Goal: Information Seeking & Learning: Learn about a topic

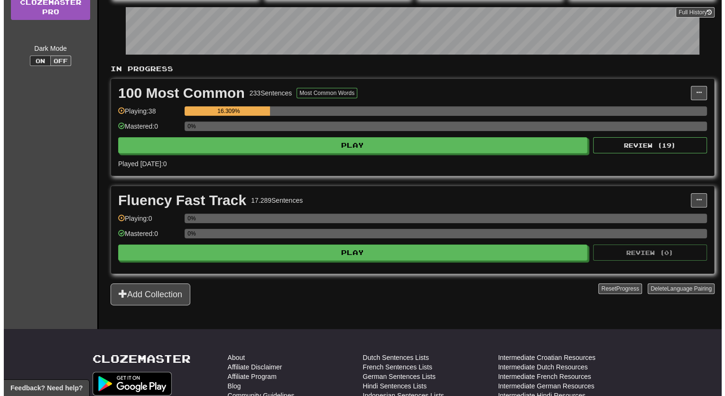
scroll to position [158, 0]
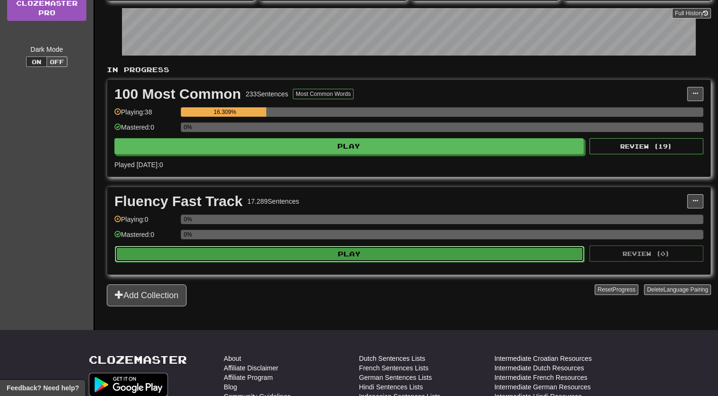
click at [370, 246] on button "Play" at bounding box center [350, 254] width 470 height 16
select select "**"
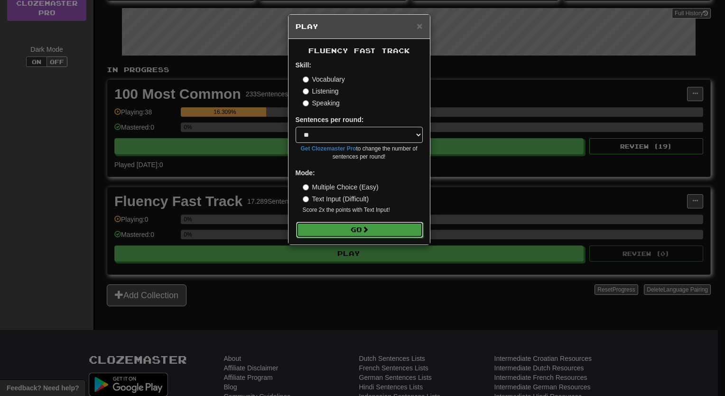
click at [376, 225] on button "Go" at bounding box center [359, 230] width 127 height 16
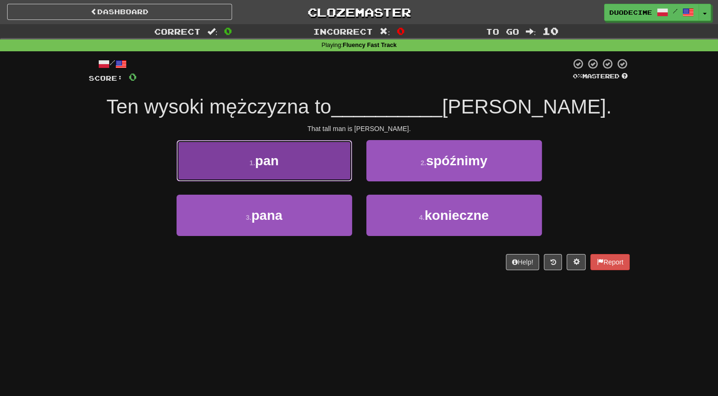
click at [315, 163] on button "1 . pan" at bounding box center [265, 160] width 176 height 41
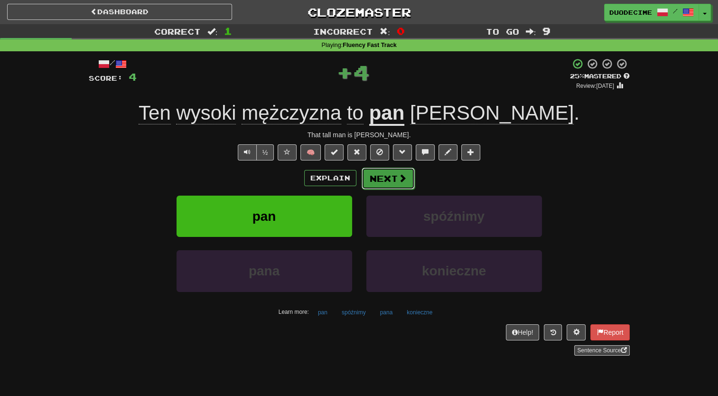
click at [381, 173] on button "Next" at bounding box center [388, 179] width 53 height 22
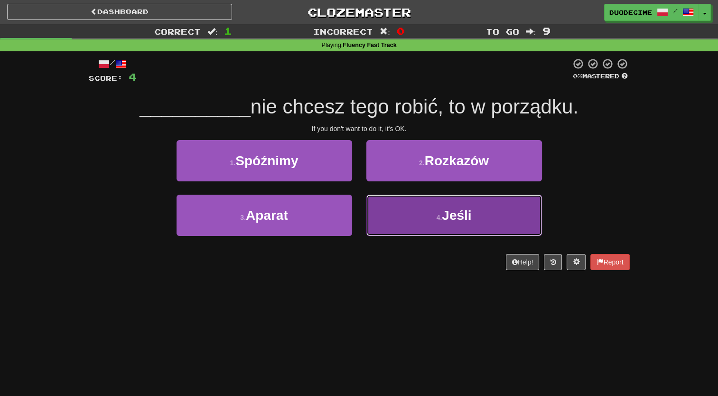
click at [440, 221] on button "4 . Jeśli" at bounding box center [455, 215] width 176 height 41
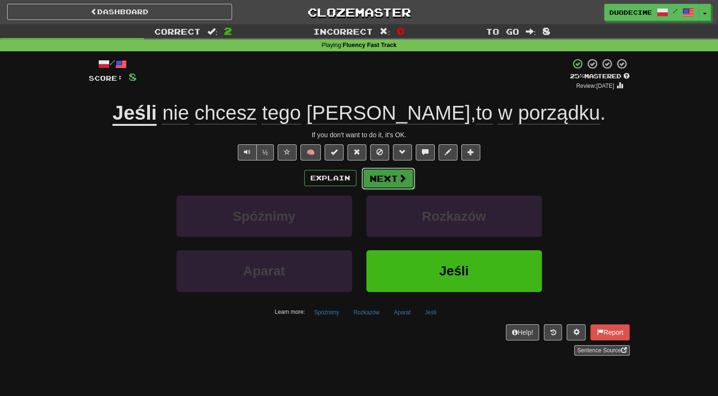
click at [396, 181] on button "Next" at bounding box center [388, 179] width 53 height 22
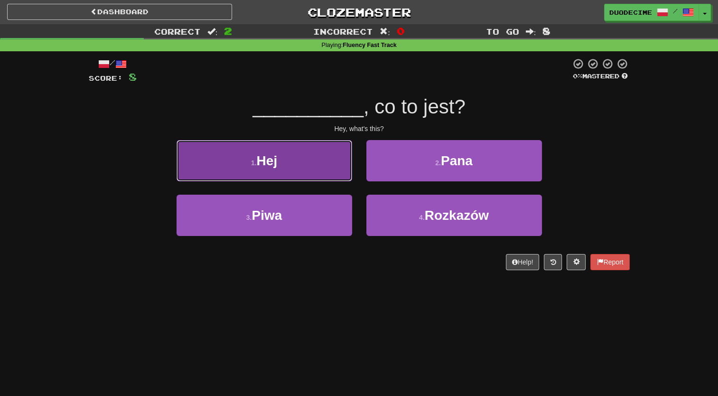
click at [311, 160] on button "1 . Hej" at bounding box center [265, 160] width 176 height 41
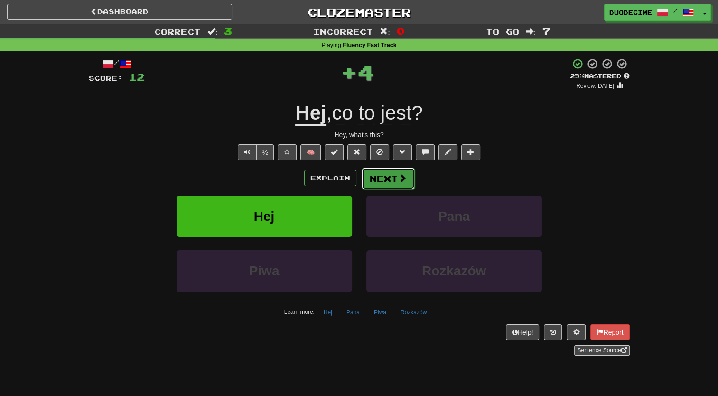
click at [386, 176] on button "Next" at bounding box center [388, 179] width 53 height 22
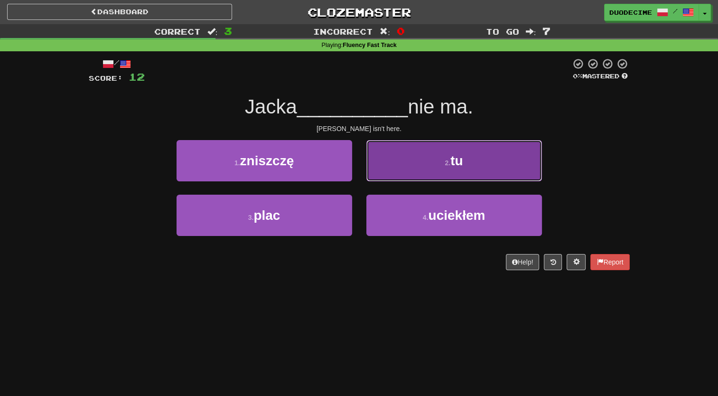
click at [425, 149] on button "2 . tu" at bounding box center [455, 160] width 176 height 41
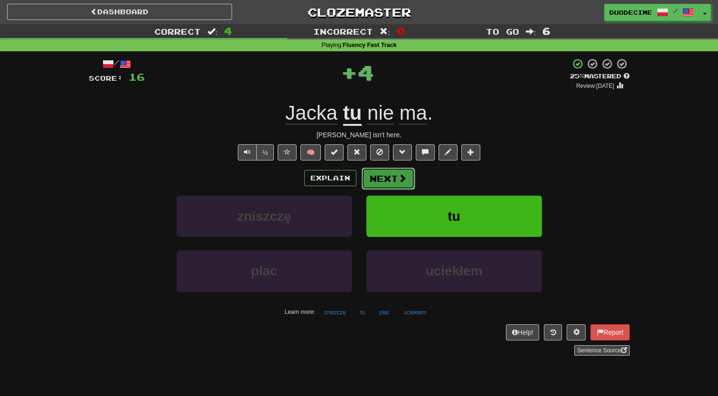
click at [393, 177] on button "Next" at bounding box center [388, 179] width 53 height 22
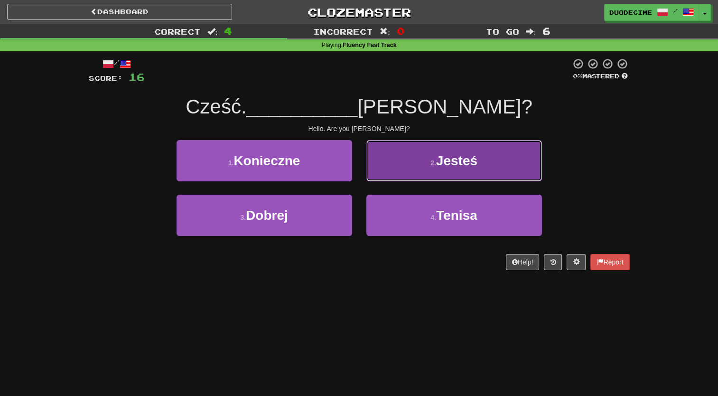
click at [421, 151] on button "2 . Jesteś" at bounding box center [455, 160] width 176 height 41
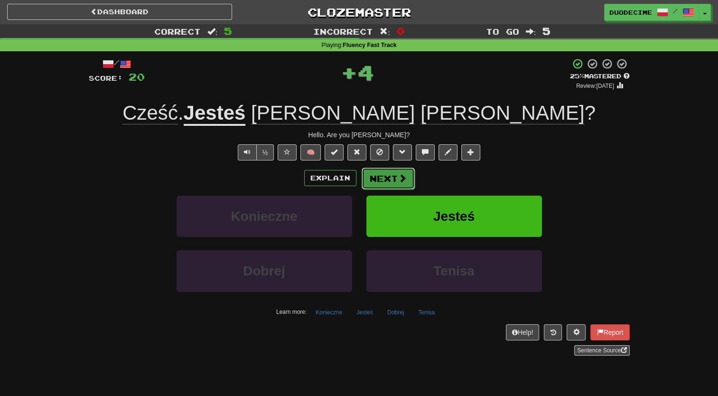
click at [387, 177] on button "Next" at bounding box center [388, 179] width 53 height 22
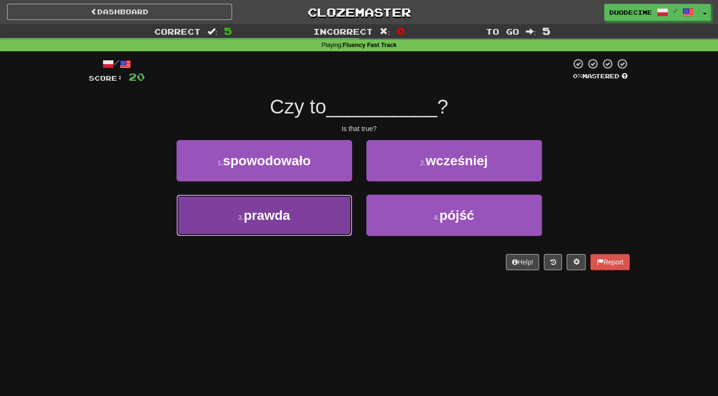
click at [318, 212] on button "3 . prawda" at bounding box center [265, 215] width 176 height 41
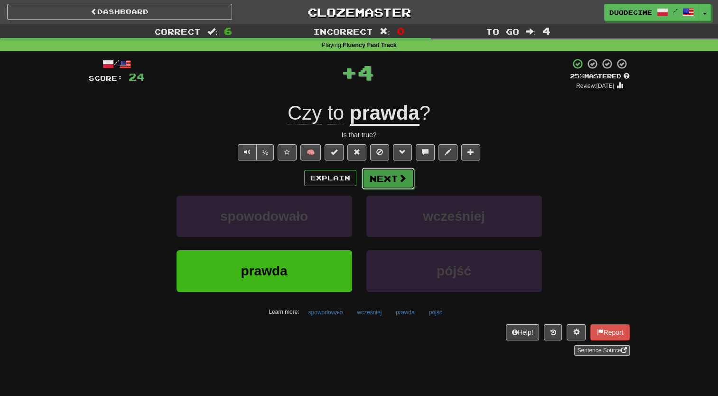
click at [387, 174] on button "Next" at bounding box center [388, 179] width 53 height 22
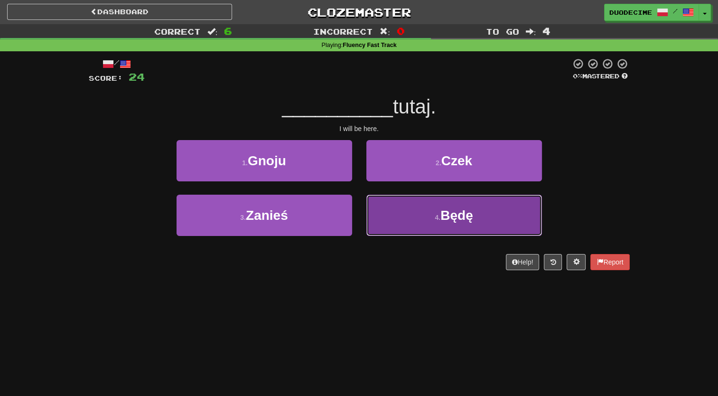
click at [410, 210] on button "4 . Będę" at bounding box center [455, 215] width 176 height 41
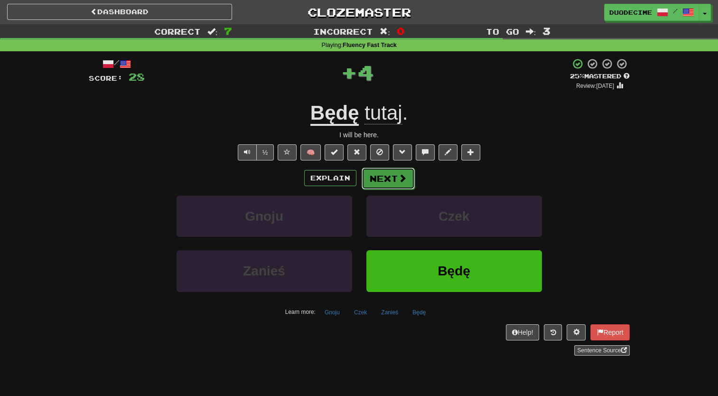
click at [380, 174] on button "Next" at bounding box center [388, 179] width 53 height 22
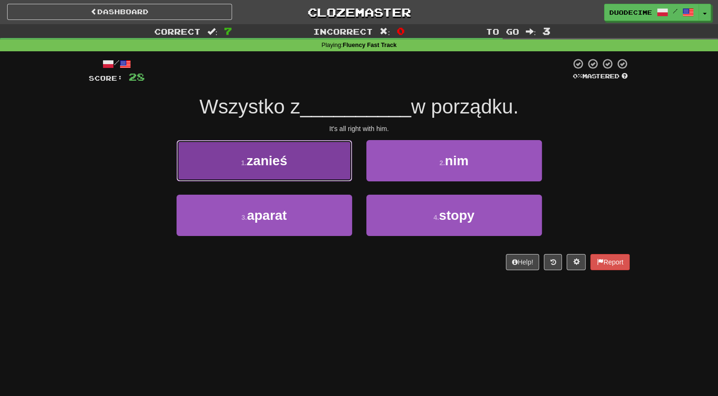
click at [292, 158] on button "1 . zanieś" at bounding box center [265, 160] width 176 height 41
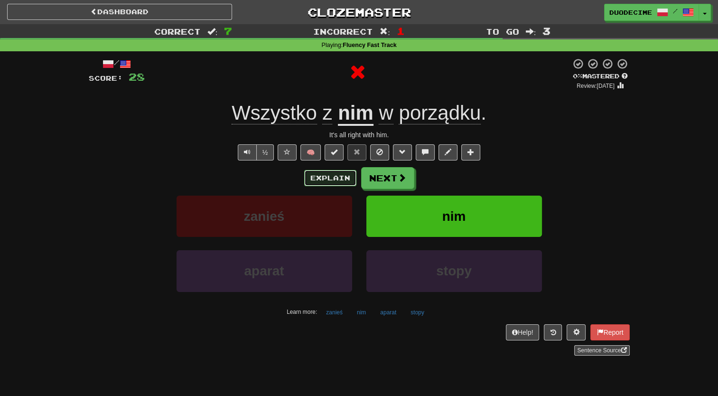
click at [342, 176] on button "Explain" at bounding box center [330, 178] width 52 height 16
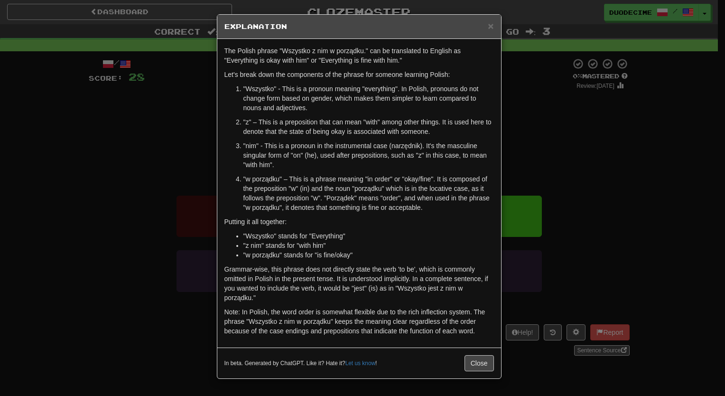
click at [582, 147] on div "× Explanation The Polish phrase "Wszystko z nim w porządku." can be translated …" at bounding box center [362, 198] width 725 height 396
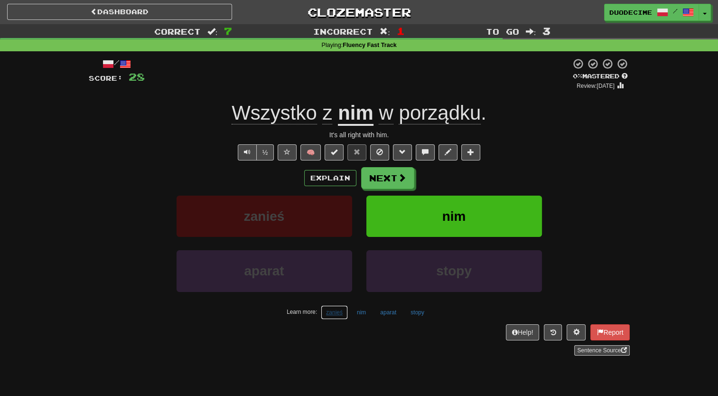
click at [334, 311] on button "zanieś" at bounding box center [334, 312] width 27 height 14
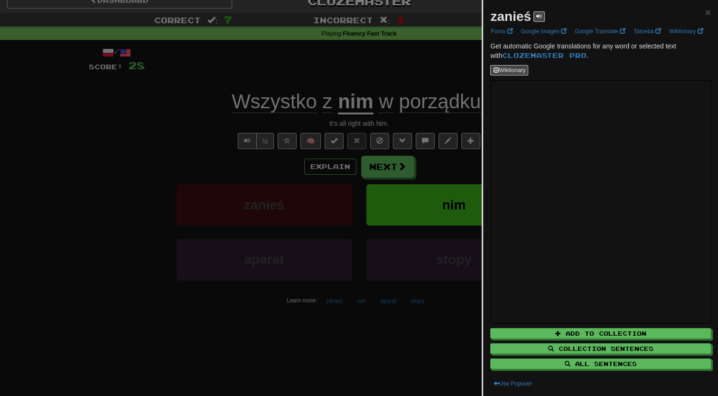
scroll to position [11, 0]
click at [705, 14] on span "×" at bounding box center [708, 12] width 6 height 11
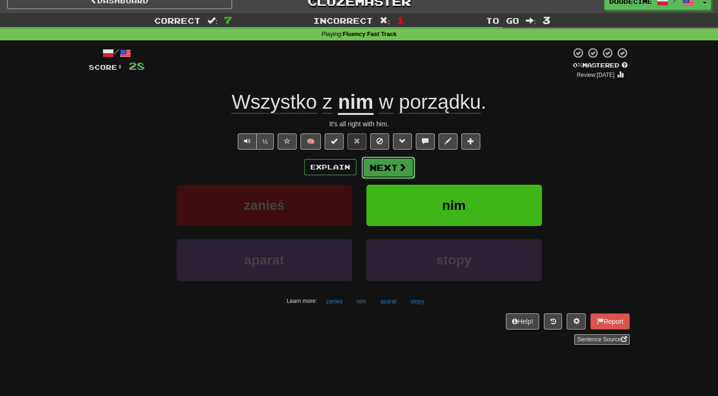
click at [393, 169] on button "Next" at bounding box center [388, 168] width 53 height 22
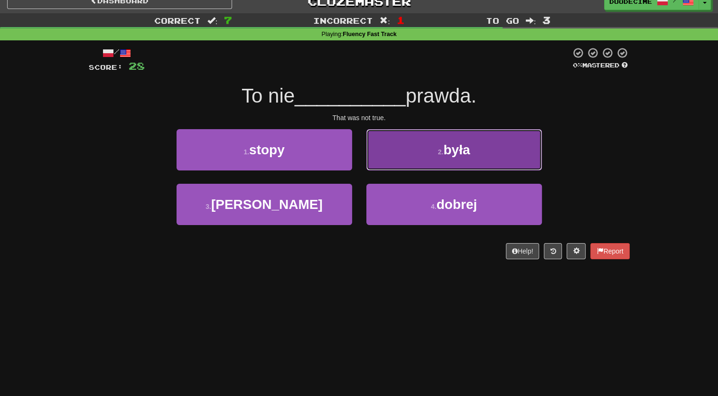
click at [424, 143] on button "2 . była" at bounding box center [455, 149] width 176 height 41
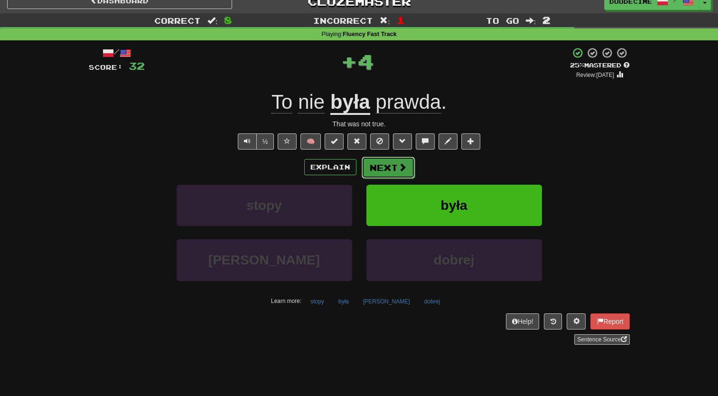
click at [393, 162] on button "Next" at bounding box center [388, 168] width 53 height 22
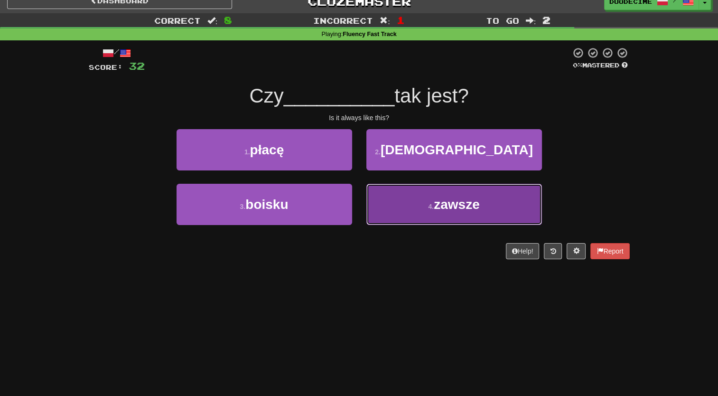
click at [427, 207] on button "4 . zawsze" at bounding box center [455, 204] width 176 height 41
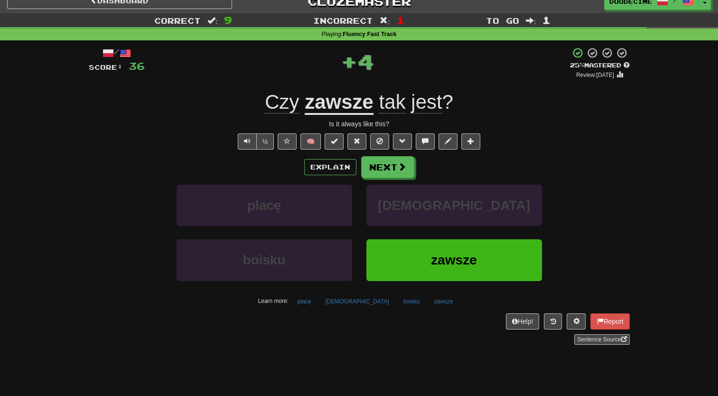
click at [356, 101] on u "zawsze" at bounding box center [339, 103] width 69 height 24
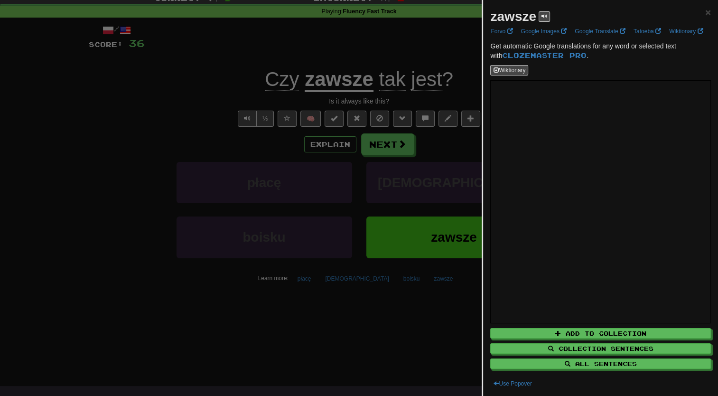
scroll to position [38, 0]
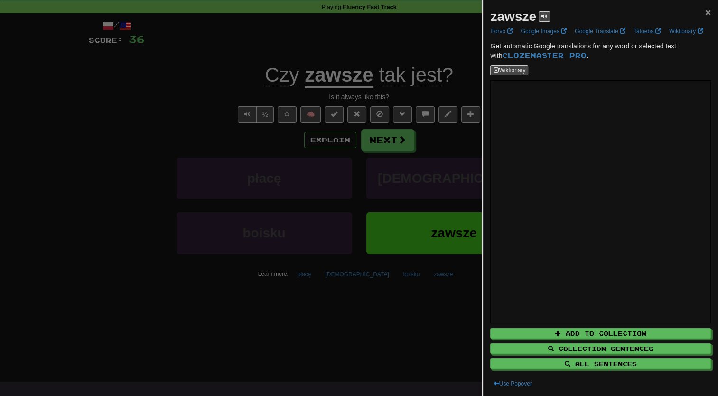
click at [705, 11] on span "×" at bounding box center [708, 12] width 6 height 11
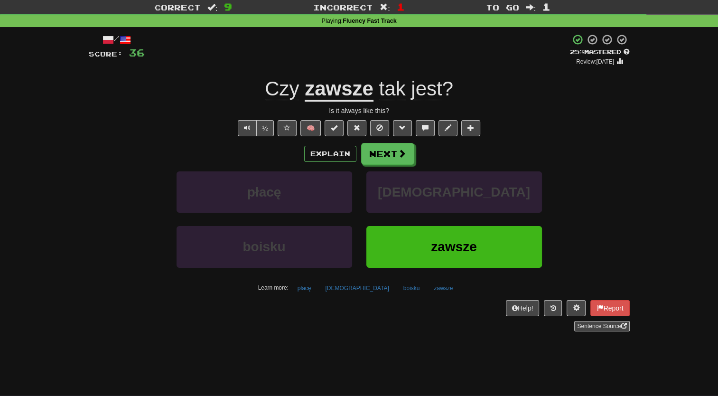
scroll to position [23, 0]
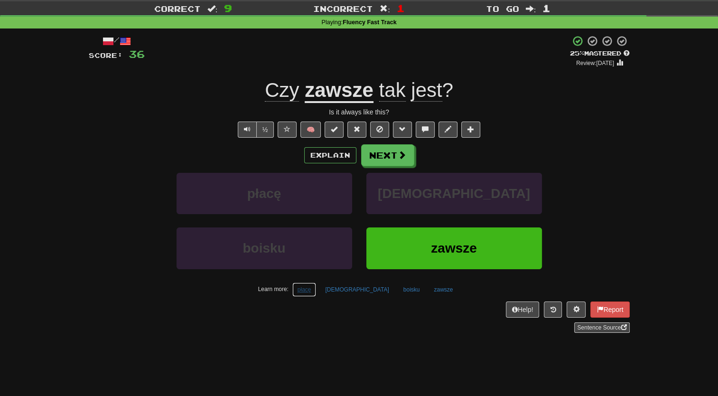
click at [317, 291] on button "płacę" at bounding box center [304, 289] width 24 height 14
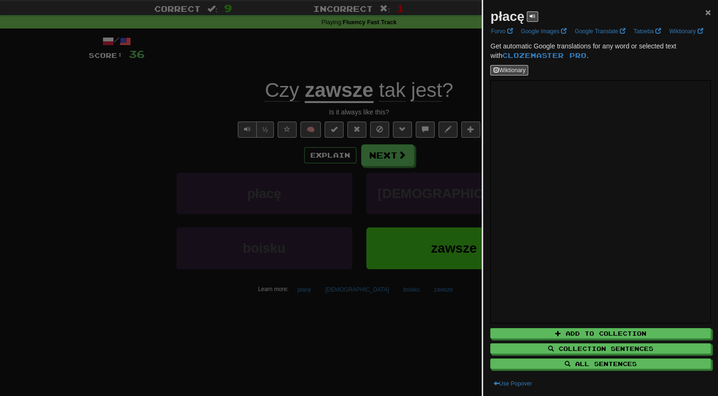
click at [705, 13] on span "×" at bounding box center [708, 12] width 6 height 11
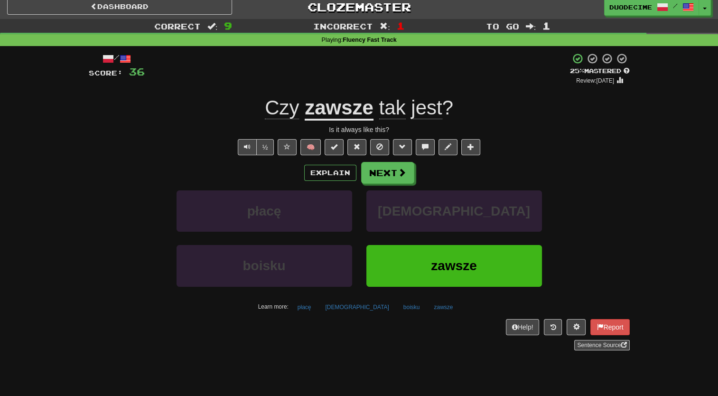
scroll to position [0, 0]
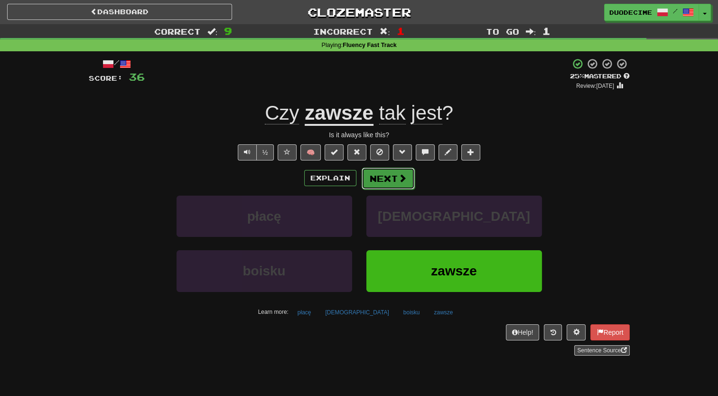
click at [393, 183] on button "Next" at bounding box center [388, 179] width 53 height 22
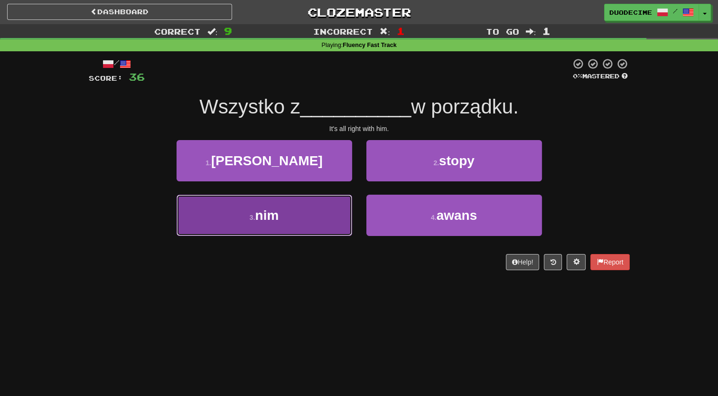
click at [314, 213] on button "3 . nim" at bounding box center [265, 215] width 176 height 41
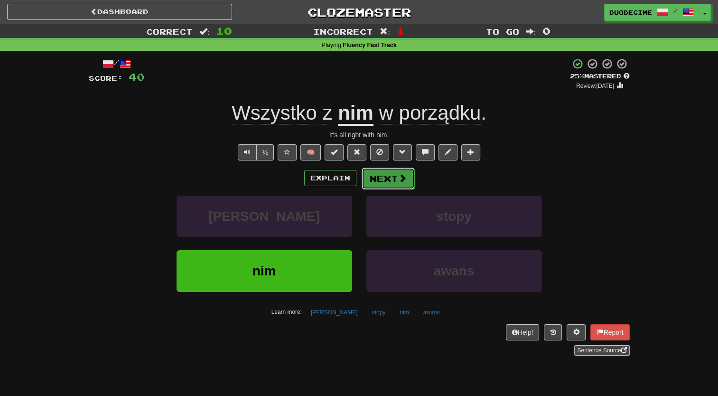
click at [391, 179] on button "Next" at bounding box center [388, 179] width 53 height 22
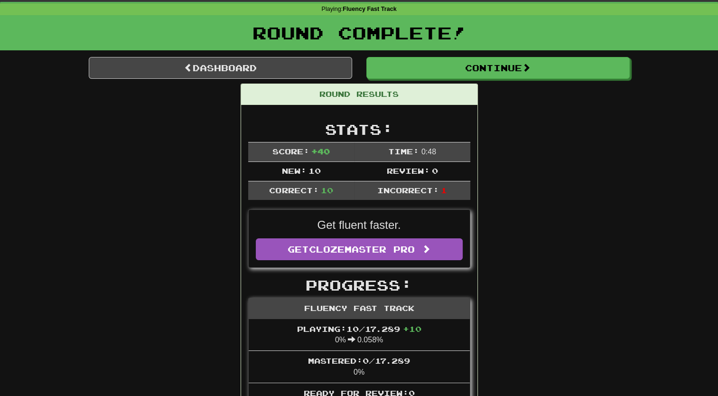
scroll to position [34, 0]
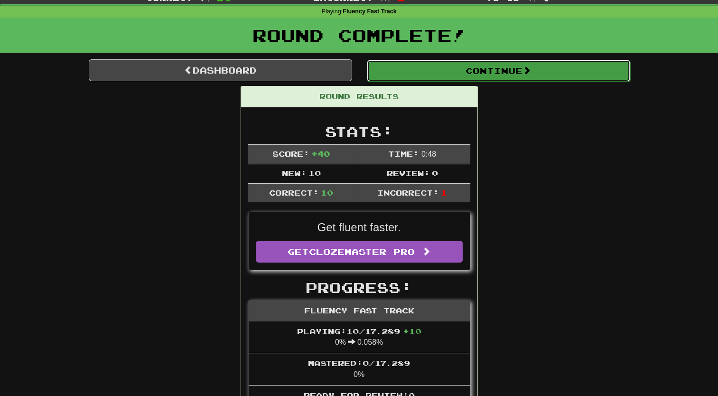
click at [470, 69] on button "Continue" at bounding box center [498, 71] width 263 height 22
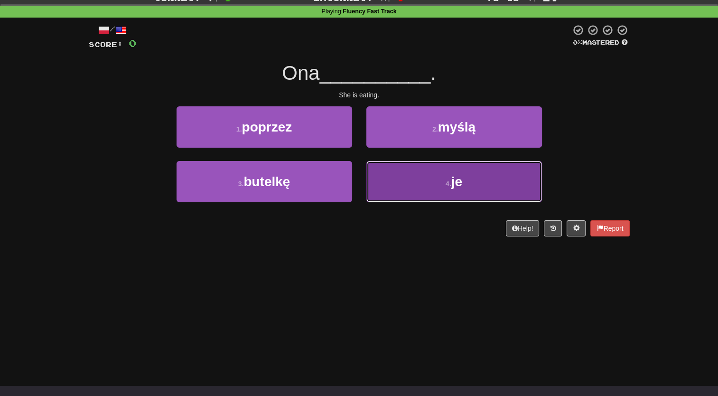
click at [421, 179] on button "4 . je" at bounding box center [455, 181] width 176 height 41
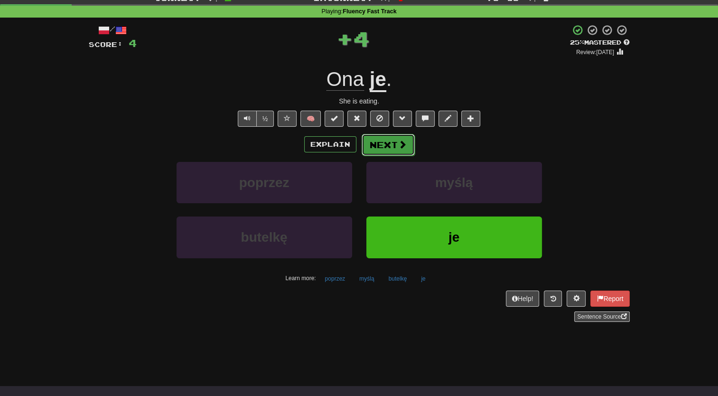
click at [387, 147] on button "Next" at bounding box center [388, 145] width 53 height 22
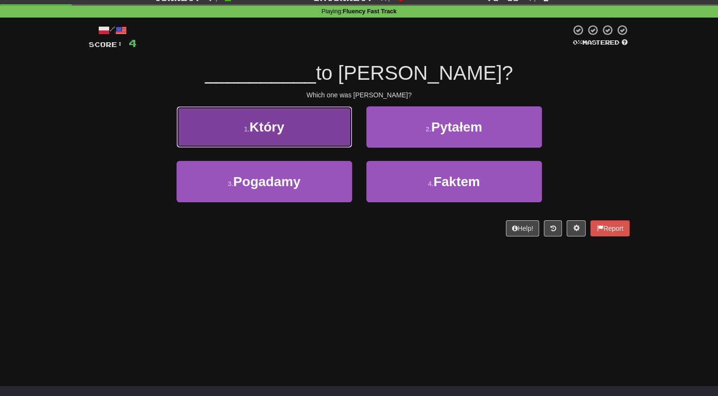
click at [317, 128] on button "1 . Który" at bounding box center [265, 126] width 176 height 41
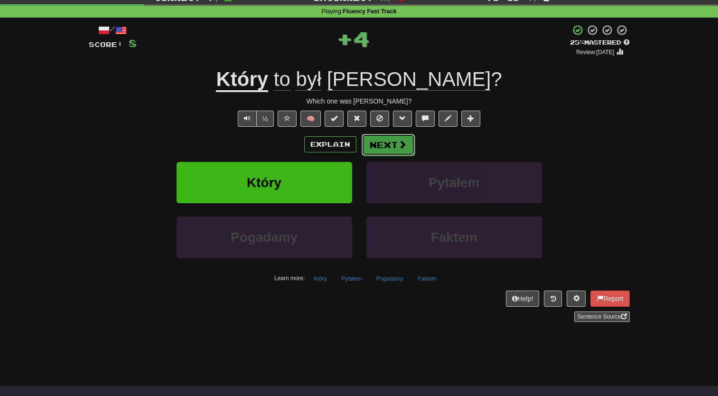
click at [384, 141] on button "Next" at bounding box center [388, 145] width 53 height 22
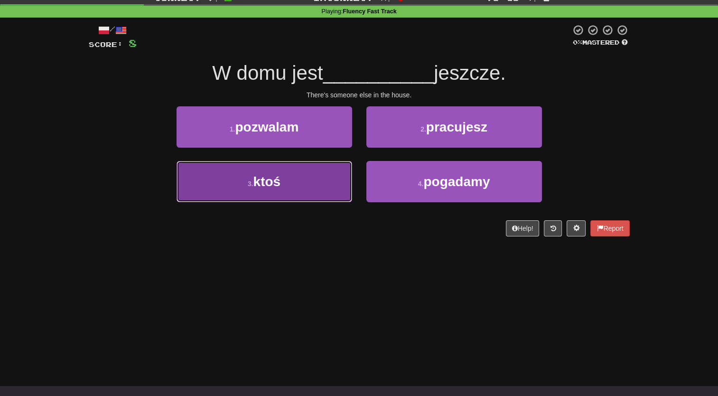
click at [289, 191] on button "3 . ktoś" at bounding box center [265, 181] width 176 height 41
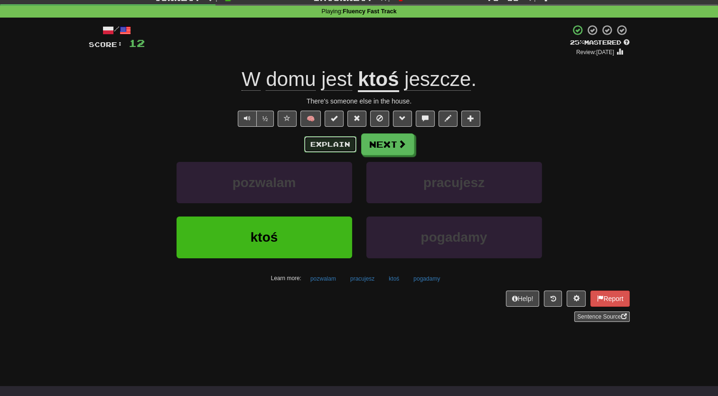
click at [324, 142] on button "Explain" at bounding box center [330, 144] width 52 height 16
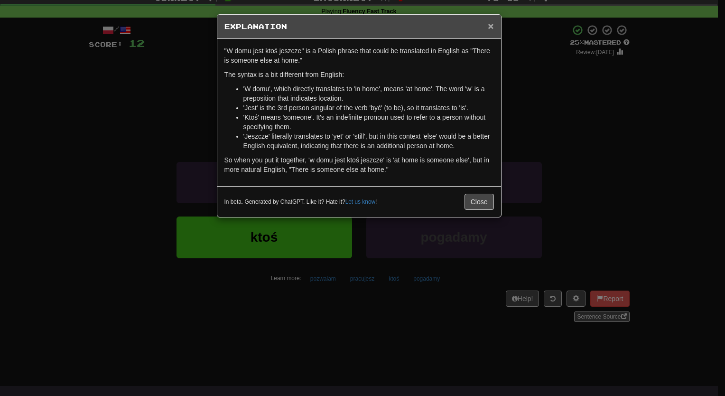
click at [489, 27] on span "×" at bounding box center [491, 25] width 6 height 11
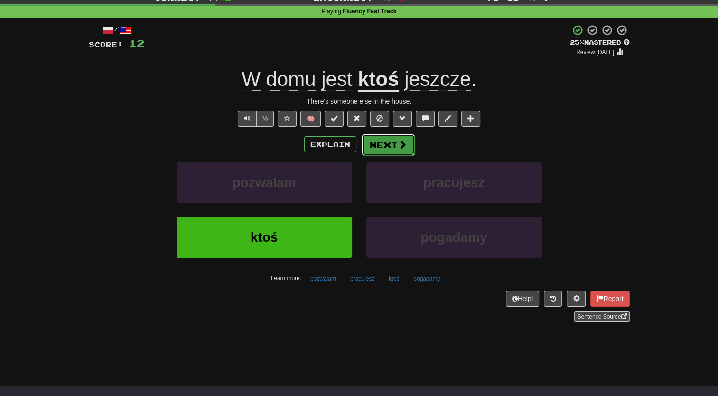
click at [401, 148] on span at bounding box center [402, 144] width 9 height 9
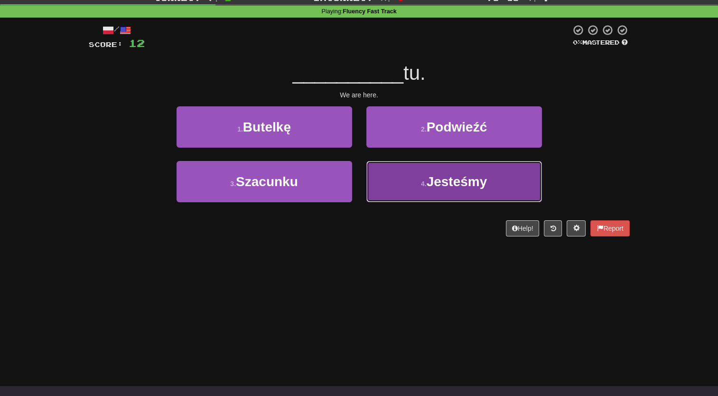
click at [463, 175] on span "Jesteśmy" at bounding box center [457, 181] width 61 height 15
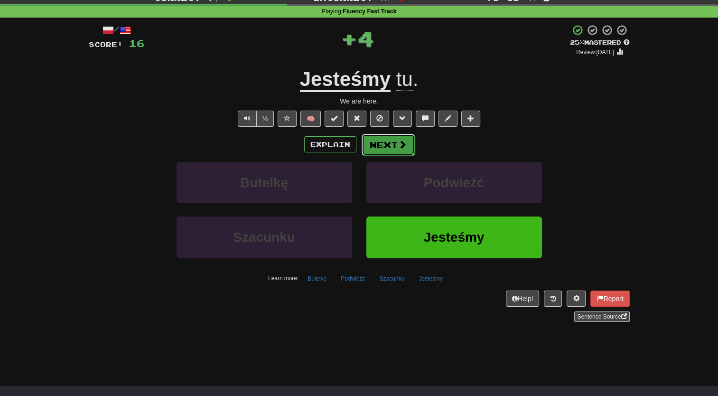
click at [398, 141] on span at bounding box center [402, 144] width 9 height 9
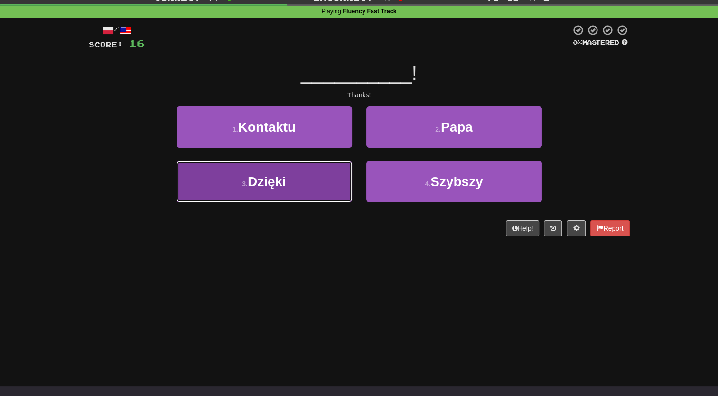
click at [300, 190] on button "3 . Dzięki" at bounding box center [265, 181] width 176 height 41
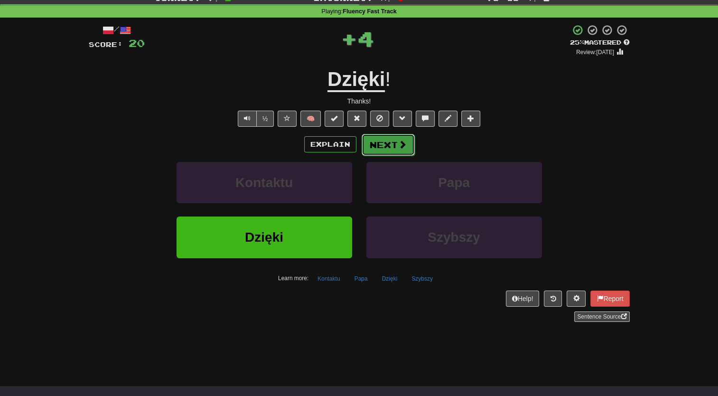
click at [374, 146] on button "Next" at bounding box center [388, 145] width 53 height 22
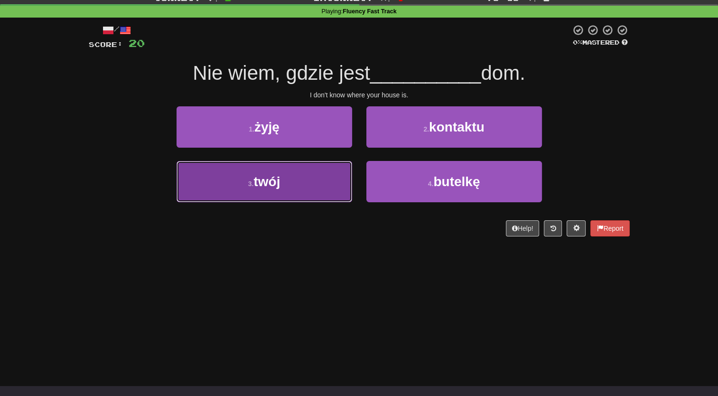
click at [302, 175] on button "3 . twój" at bounding box center [265, 181] width 176 height 41
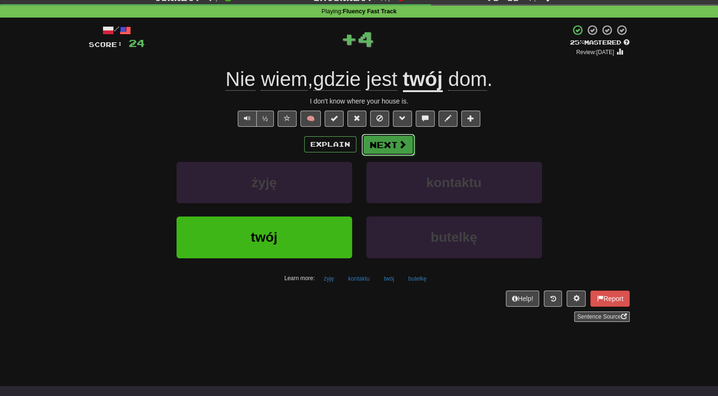
drag, startPoint x: 386, startPoint y: 140, endPoint x: 374, endPoint y: 143, distance: 12.8
click at [374, 143] on button "Next" at bounding box center [388, 145] width 53 height 22
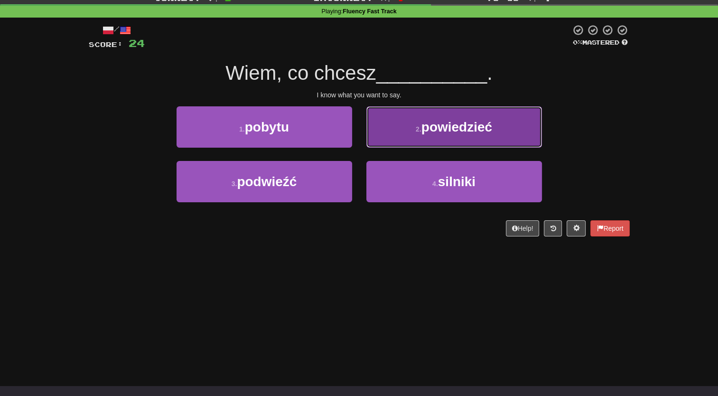
click at [424, 124] on span "powiedzieć" at bounding box center [457, 127] width 71 height 15
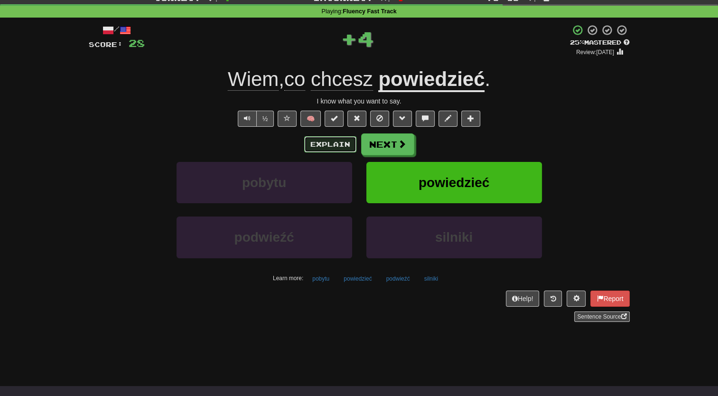
click at [336, 146] on button "Explain" at bounding box center [330, 144] width 52 height 16
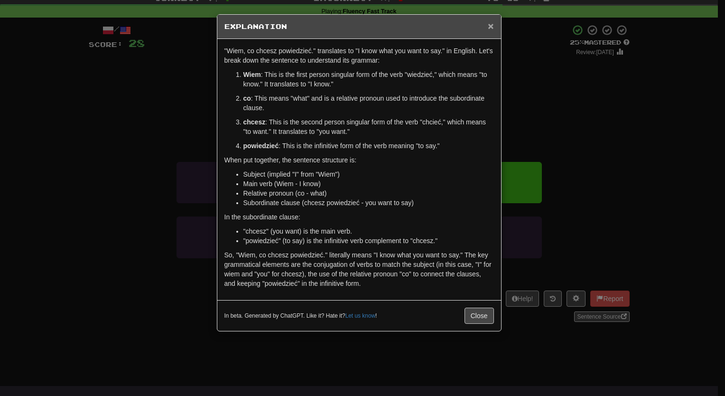
click at [492, 27] on span "×" at bounding box center [491, 25] width 6 height 11
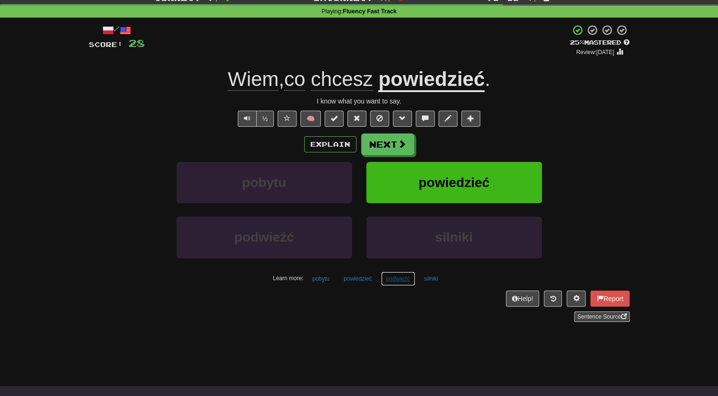
click at [393, 284] on button "podwieźć" at bounding box center [398, 279] width 34 height 14
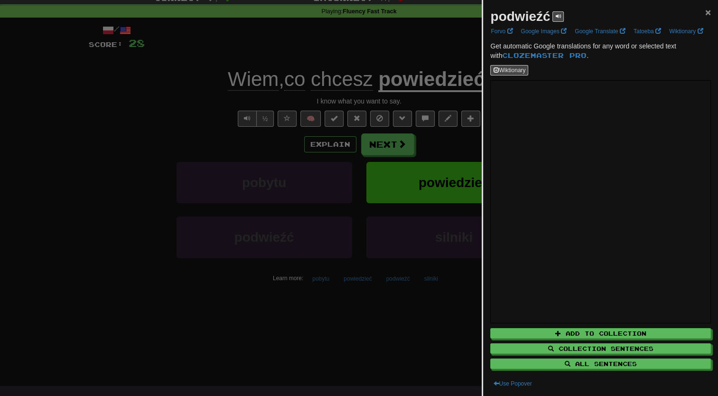
click at [705, 10] on span "×" at bounding box center [708, 12] width 6 height 11
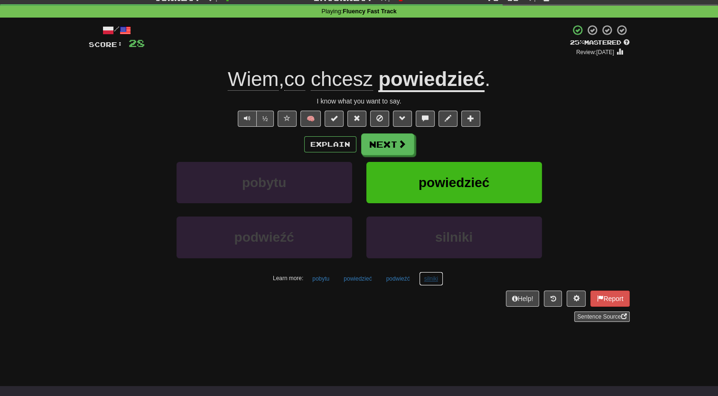
click at [427, 278] on button "silniki" at bounding box center [431, 279] width 24 height 14
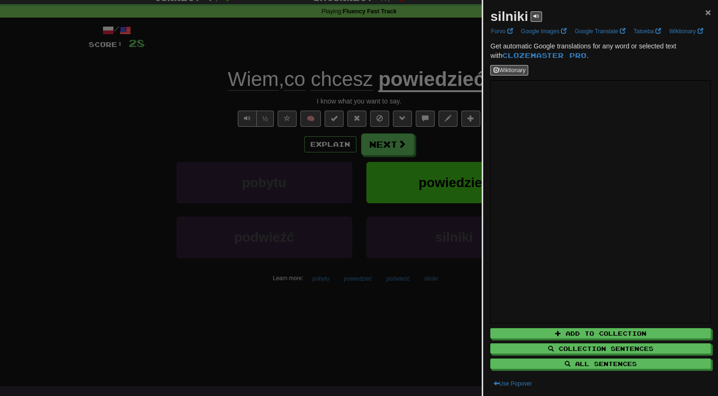
click at [705, 14] on span "×" at bounding box center [708, 12] width 6 height 11
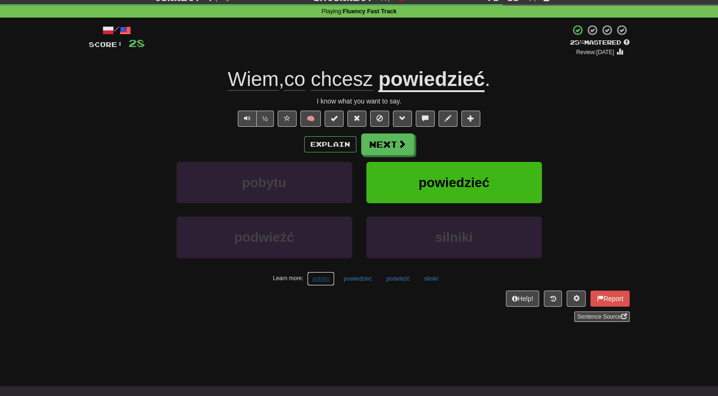
click at [322, 280] on button "pobytu" at bounding box center [321, 279] width 28 height 14
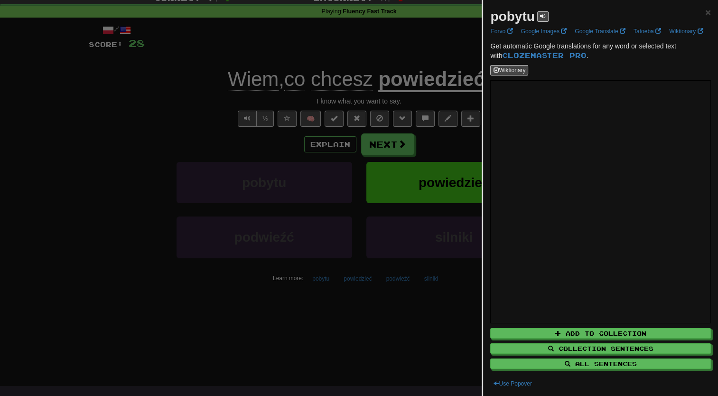
click at [705, 12] on div "pobytu × Forvo Google Images Google Translate Tatoeba Wiktionary Get automatic …" at bounding box center [600, 198] width 235 height 396
click at [705, 12] on span "×" at bounding box center [708, 12] width 6 height 11
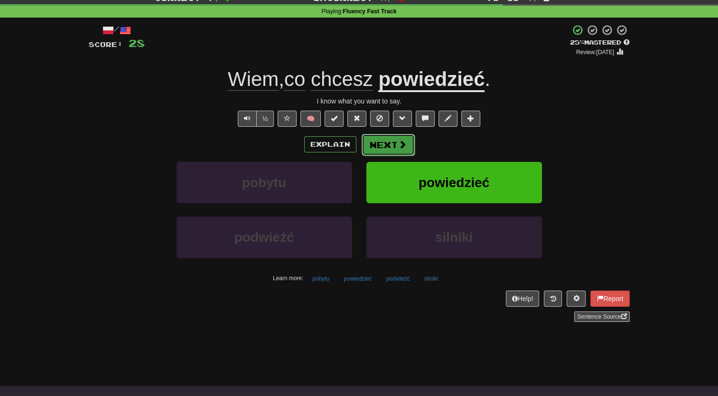
click at [403, 148] on span at bounding box center [402, 144] width 9 height 9
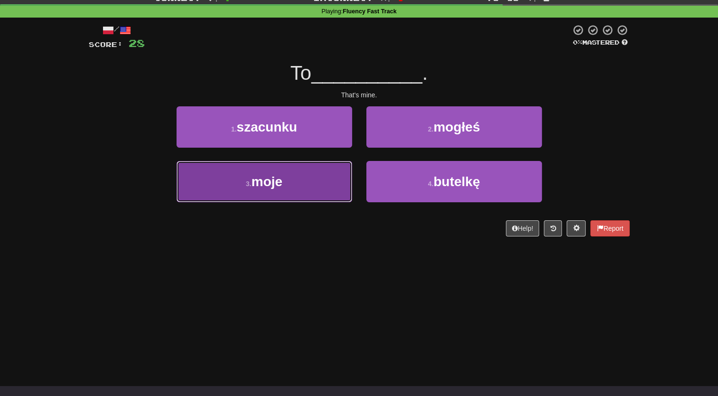
click at [317, 174] on button "3 . moje" at bounding box center [265, 181] width 176 height 41
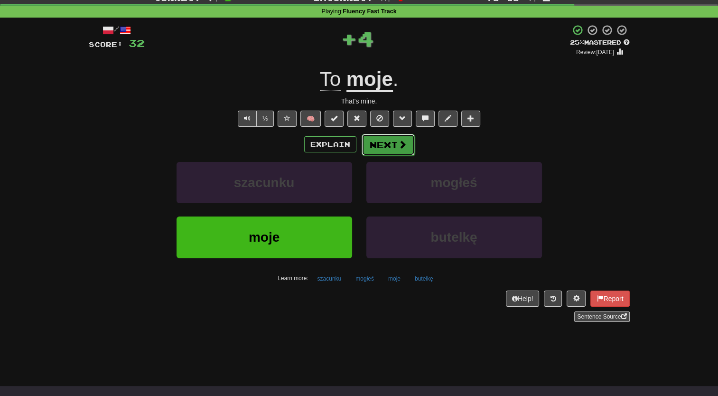
click at [380, 145] on button "Next" at bounding box center [388, 145] width 53 height 22
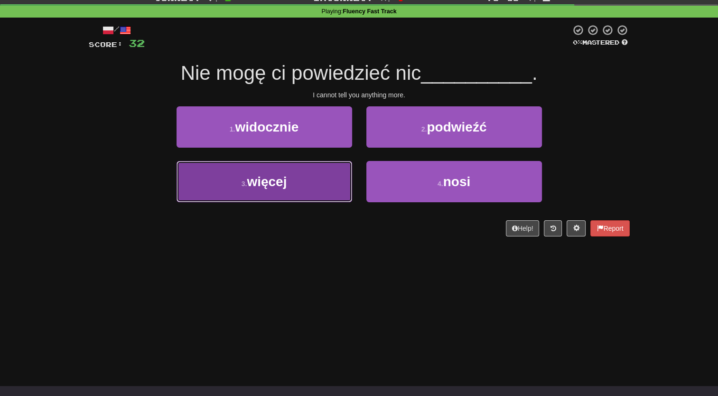
click at [315, 181] on button "3 . więcej" at bounding box center [265, 181] width 176 height 41
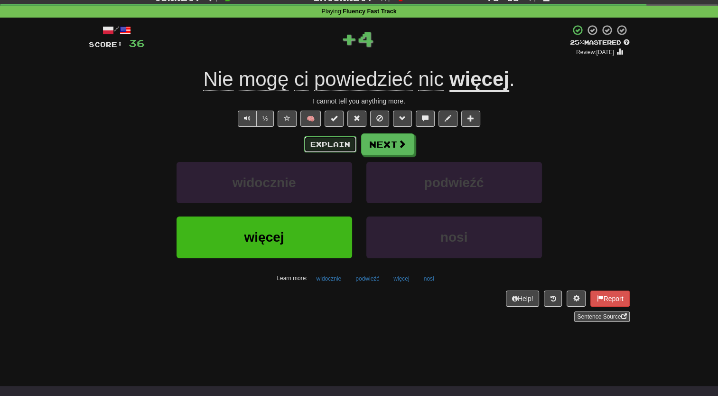
click at [332, 148] on button "Explain" at bounding box center [330, 144] width 52 height 16
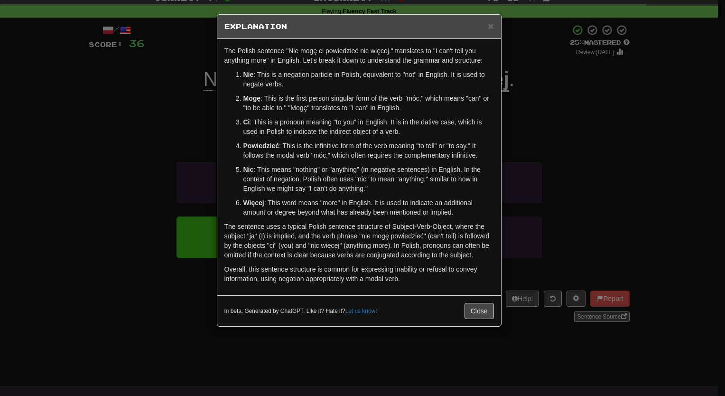
click at [566, 130] on div "× Explanation The Polish sentence "Nie mogę ci powiedzieć nic więcej." translat…" at bounding box center [362, 198] width 725 height 396
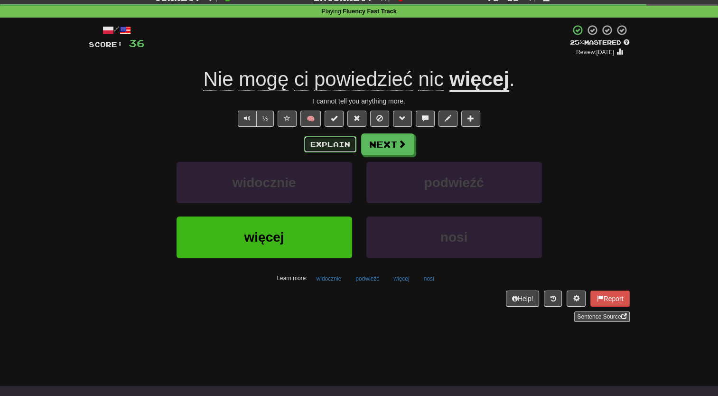
click at [329, 141] on button "Explain" at bounding box center [330, 144] width 52 height 16
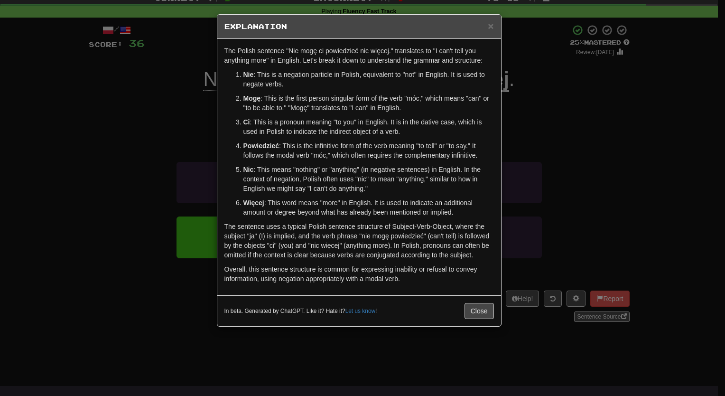
click at [594, 117] on div "× Explanation The Polish sentence "Nie mogę ci powiedzieć nic więcej." translat…" at bounding box center [362, 198] width 725 height 396
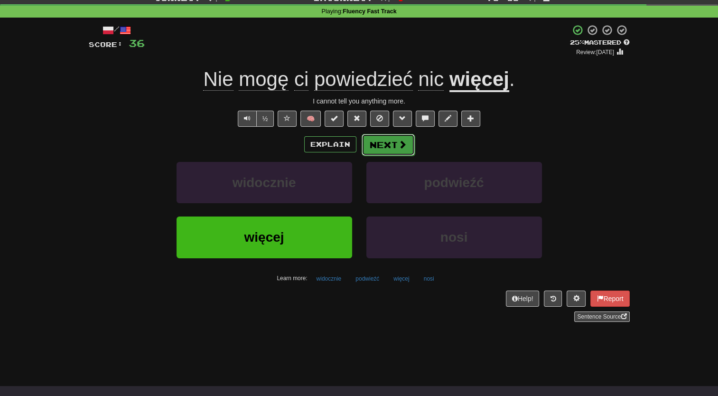
click at [401, 146] on span at bounding box center [402, 144] width 9 height 9
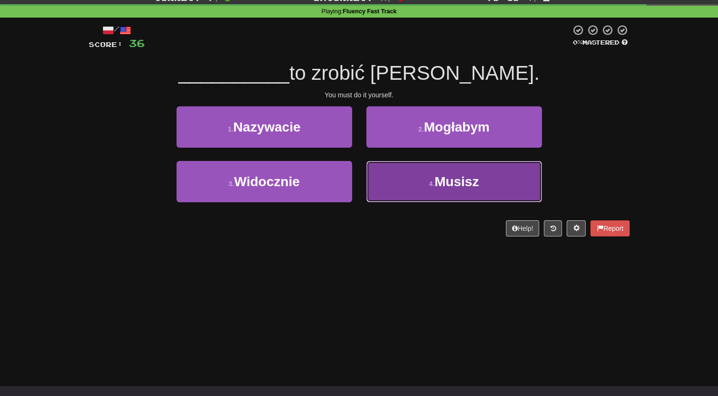
click at [426, 182] on button "4 . Musisz" at bounding box center [455, 181] width 176 height 41
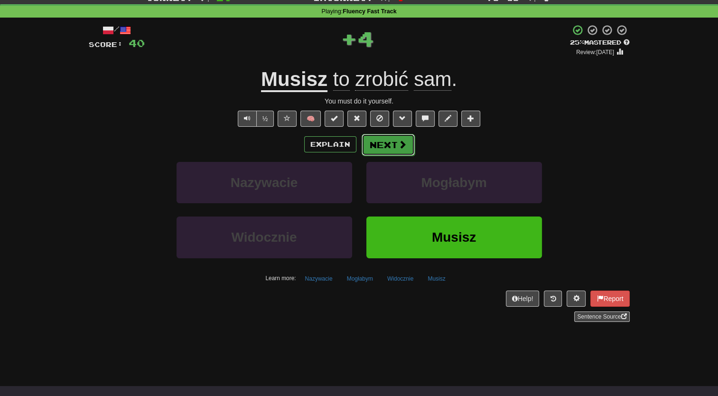
click at [391, 144] on button "Next" at bounding box center [388, 145] width 53 height 22
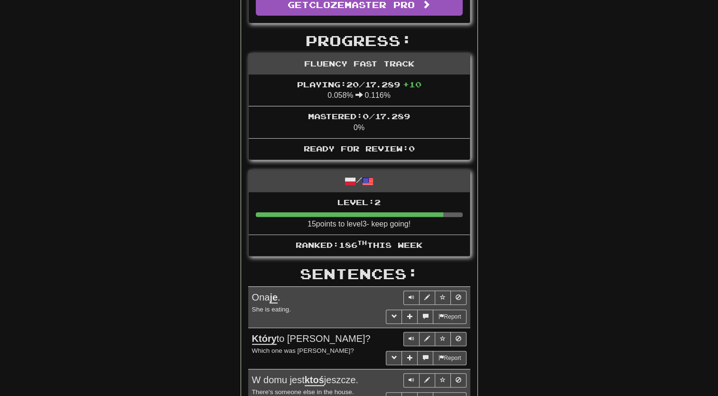
scroll to position [281, 0]
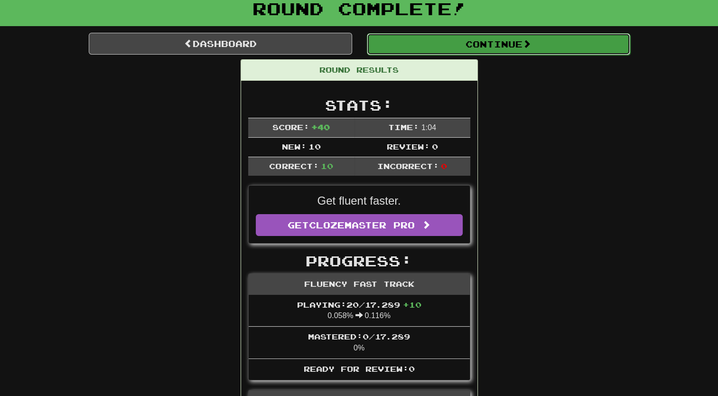
click at [491, 44] on button "Continue" at bounding box center [498, 44] width 263 height 22
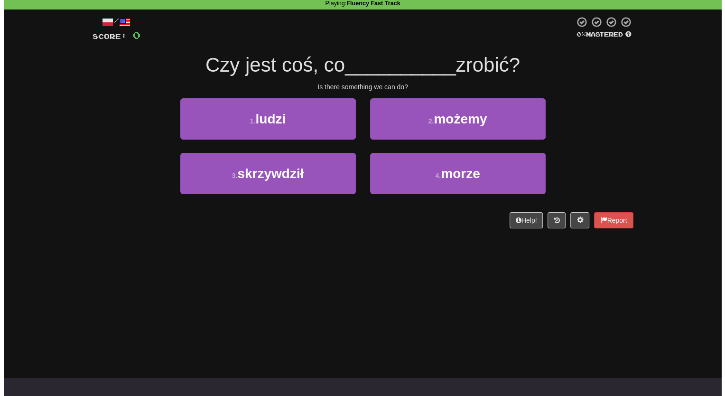
scroll to position [41, 0]
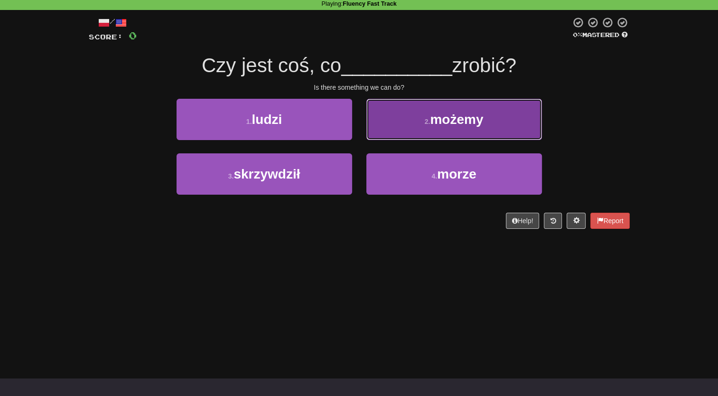
click at [429, 121] on small "2 ." at bounding box center [428, 122] width 6 height 8
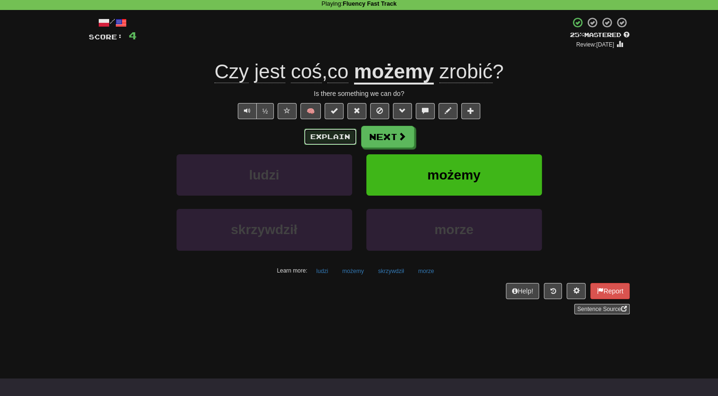
click at [340, 138] on button "Explain" at bounding box center [330, 137] width 52 height 16
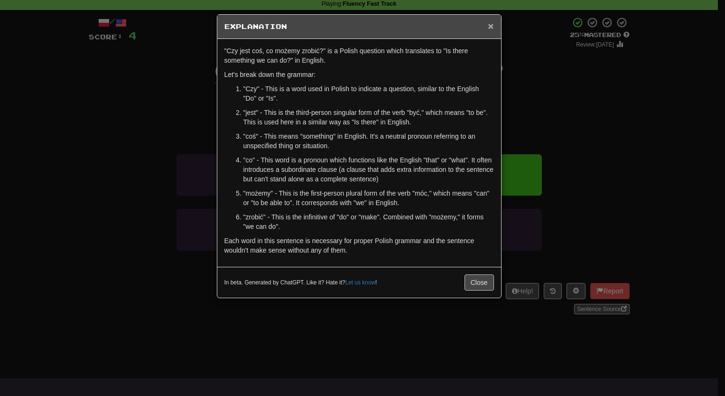
click at [491, 28] on span "×" at bounding box center [491, 25] width 6 height 11
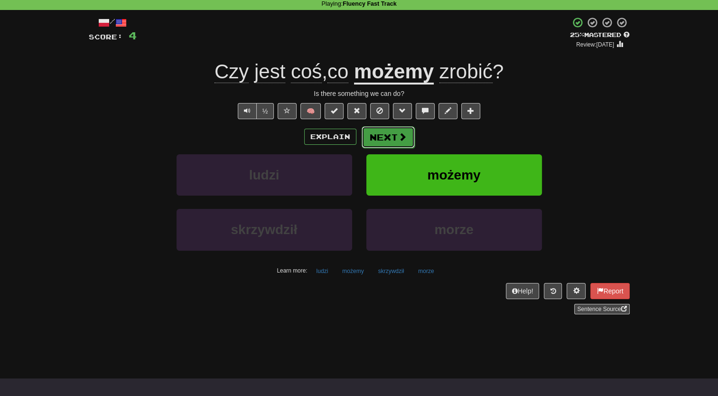
click at [401, 136] on span at bounding box center [402, 136] width 9 height 9
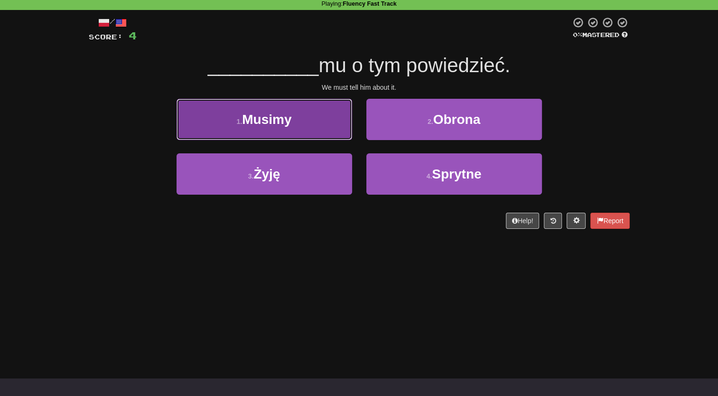
click at [303, 134] on button "1 . Musimy" at bounding box center [265, 119] width 176 height 41
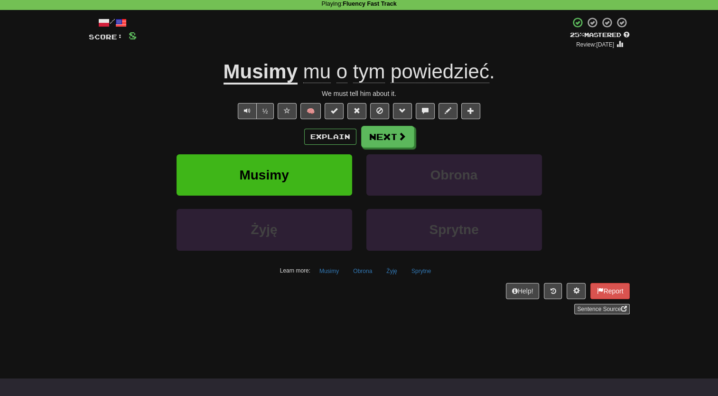
drag, startPoint x: 358, startPoint y: 272, endPoint x: 355, endPoint y: 288, distance: 16.1
click at [355, 288] on div "Help! Report Sentence Source" at bounding box center [359, 298] width 541 height 31
click at [361, 267] on button "Obrona" at bounding box center [362, 271] width 29 height 14
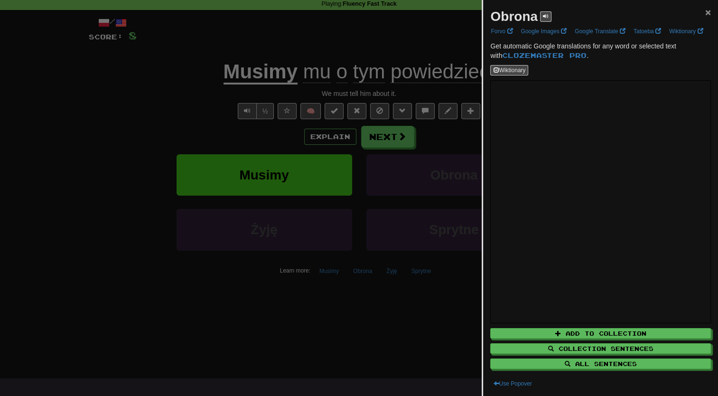
click at [705, 13] on span "×" at bounding box center [708, 12] width 6 height 11
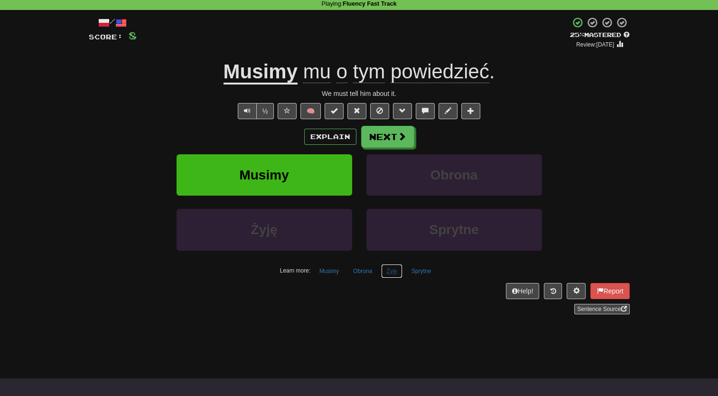
click at [394, 271] on button "Żyję" at bounding box center [391, 271] width 21 height 14
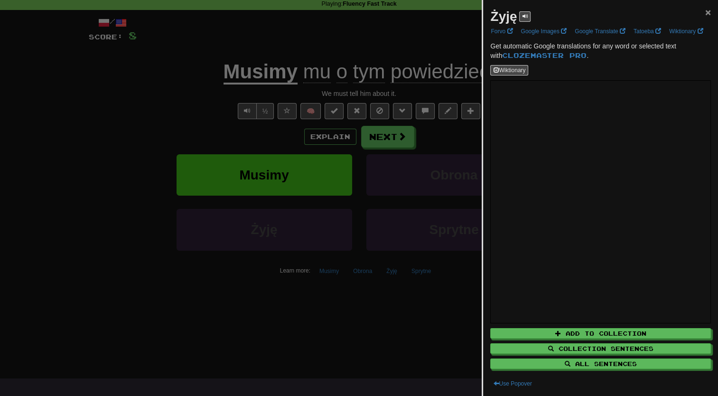
click at [705, 15] on span "×" at bounding box center [708, 12] width 6 height 11
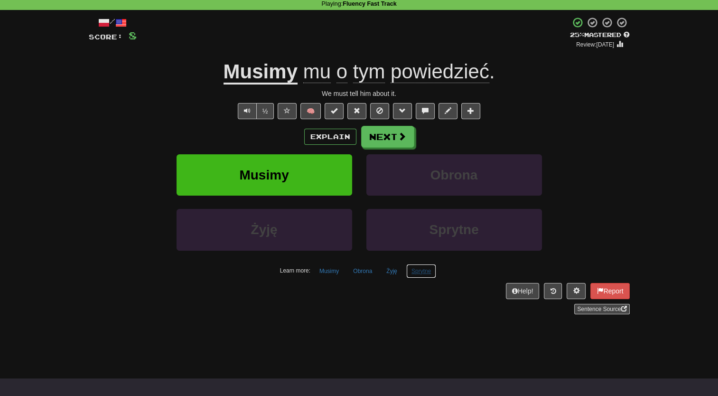
click at [424, 270] on button "Sprytne" at bounding box center [421, 271] width 30 height 14
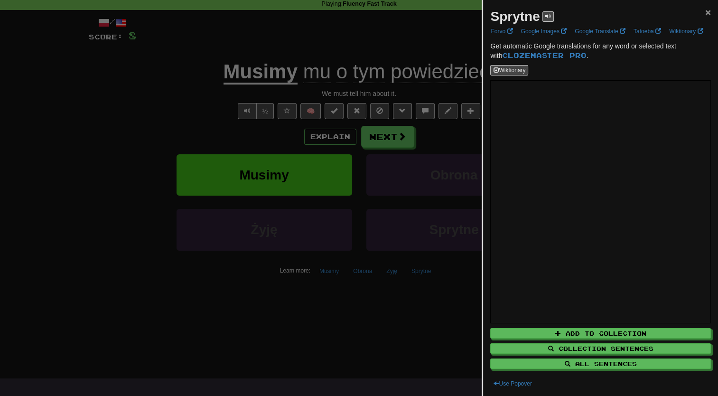
click at [705, 9] on span "×" at bounding box center [708, 12] width 6 height 11
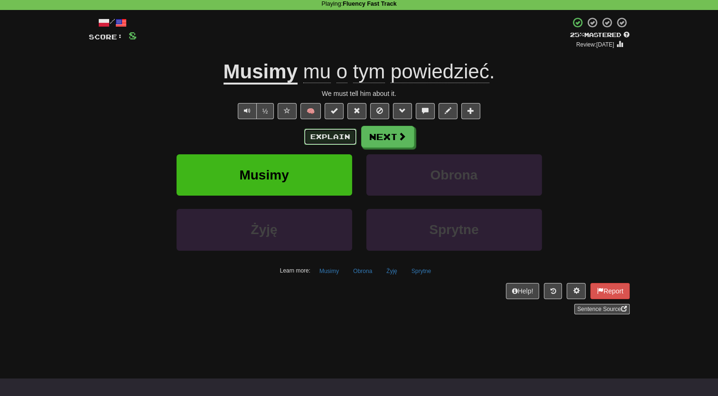
click at [344, 137] on button "Explain" at bounding box center [330, 137] width 52 height 16
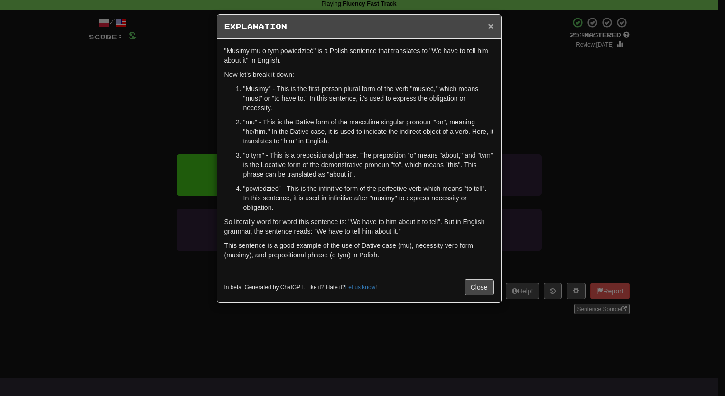
click at [489, 29] on span "×" at bounding box center [491, 25] width 6 height 11
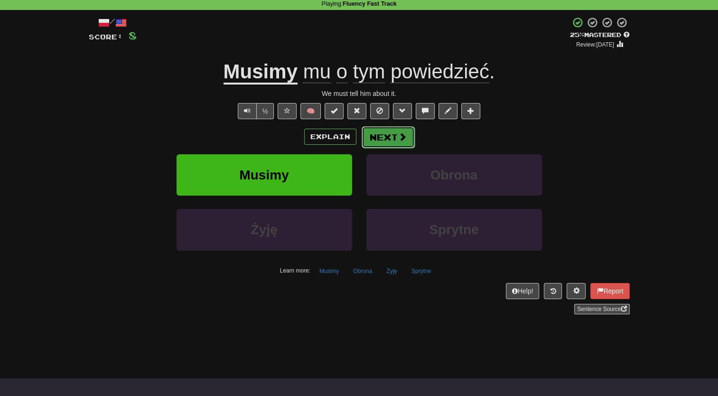
click at [401, 136] on span at bounding box center [402, 136] width 9 height 9
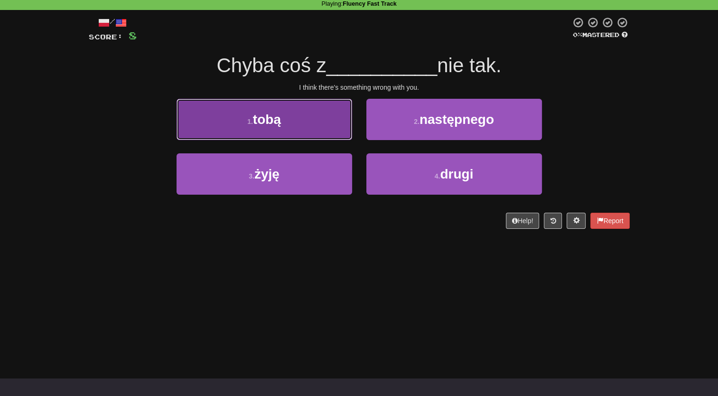
click at [324, 115] on button "1 . [GEOGRAPHIC_DATA]" at bounding box center [265, 119] width 176 height 41
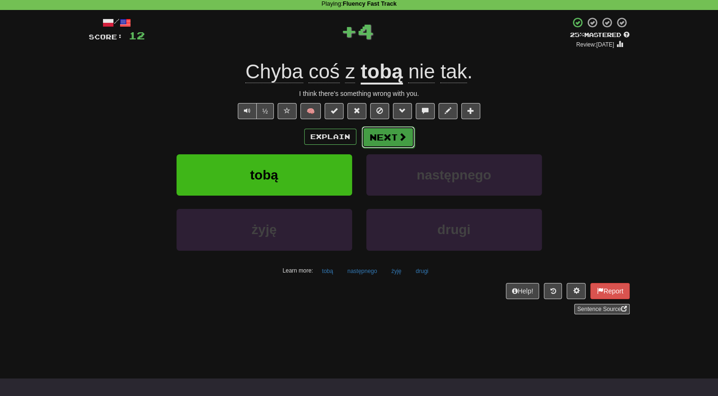
click at [398, 137] on span at bounding box center [402, 136] width 9 height 9
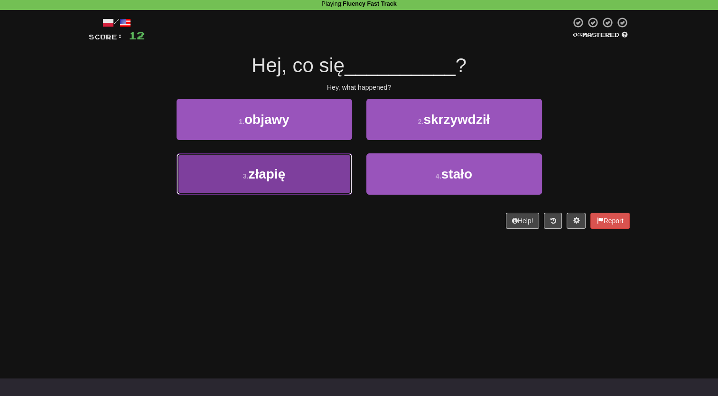
click at [302, 179] on button "3 . złapię" at bounding box center [265, 173] width 176 height 41
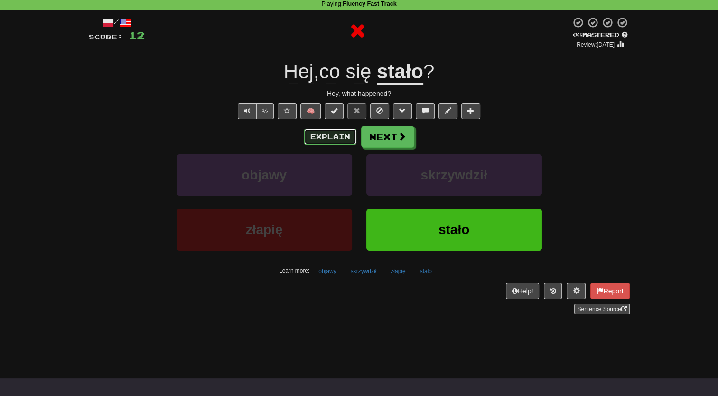
click at [346, 134] on button "Explain" at bounding box center [330, 137] width 52 height 16
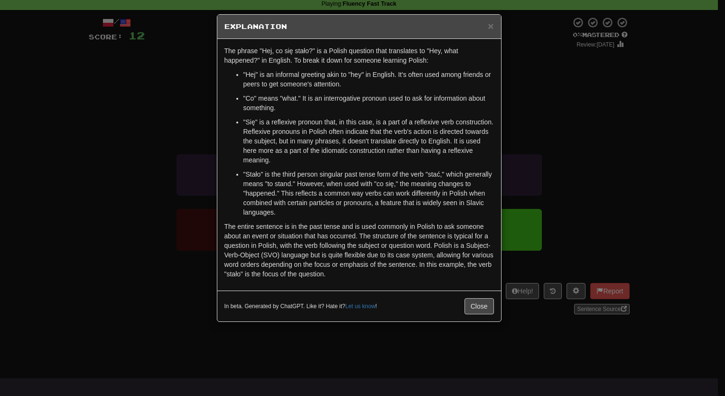
drag, startPoint x: 483, startPoint y: 25, endPoint x: 487, endPoint y: 28, distance: 5.1
click at [487, 28] on h5 "Explanation" at bounding box center [360, 26] width 270 height 9
click at [491, 28] on span "×" at bounding box center [491, 25] width 6 height 11
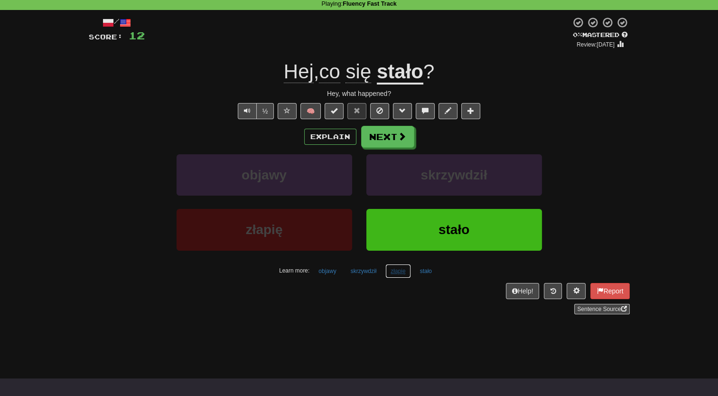
click at [397, 271] on button "złapię" at bounding box center [397, 271] width 25 height 14
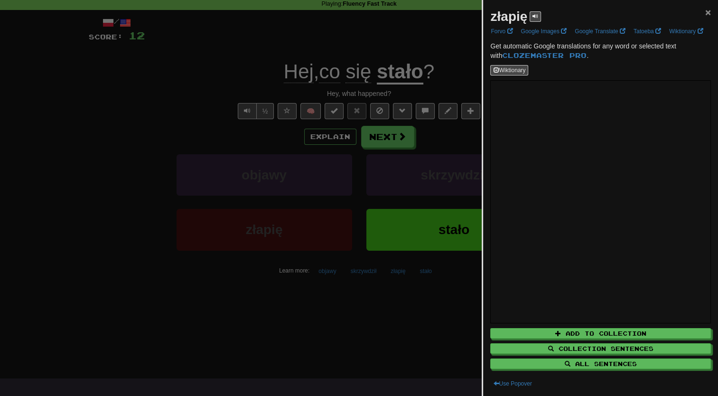
click at [705, 10] on span "×" at bounding box center [708, 12] width 6 height 11
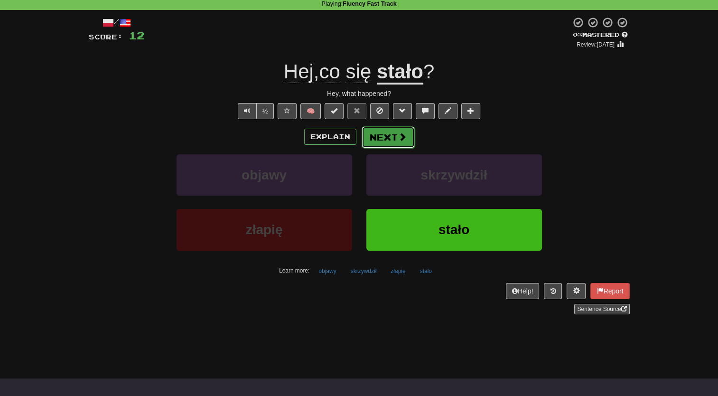
click at [388, 132] on button "Next" at bounding box center [388, 137] width 53 height 22
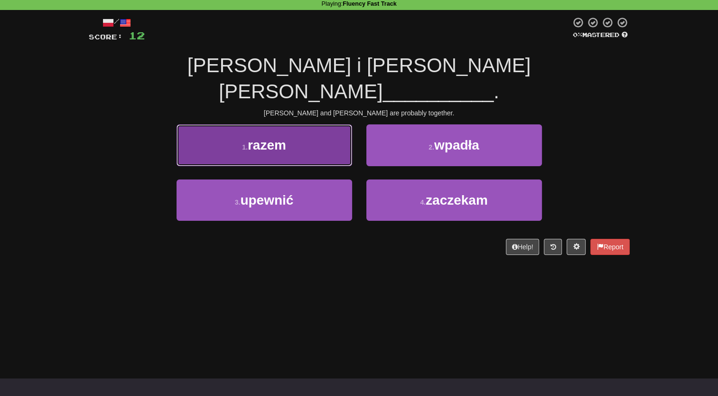
click at [279, 138] on span "razem" at bounding box center [267, 145] width 38 height 15
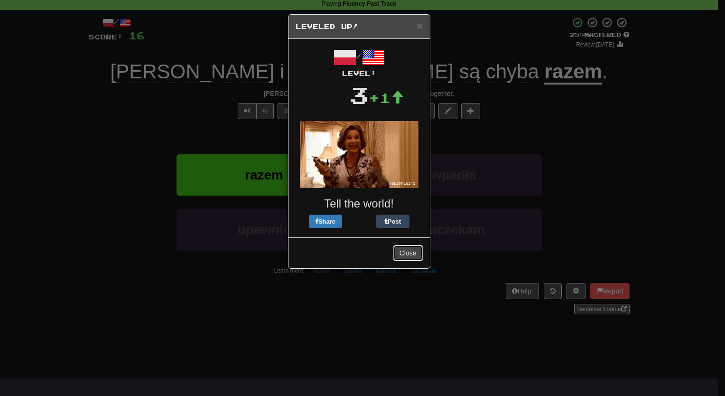
click at [407, 255] on button "Close" at bounding box center [408, 253] width 29 height 16
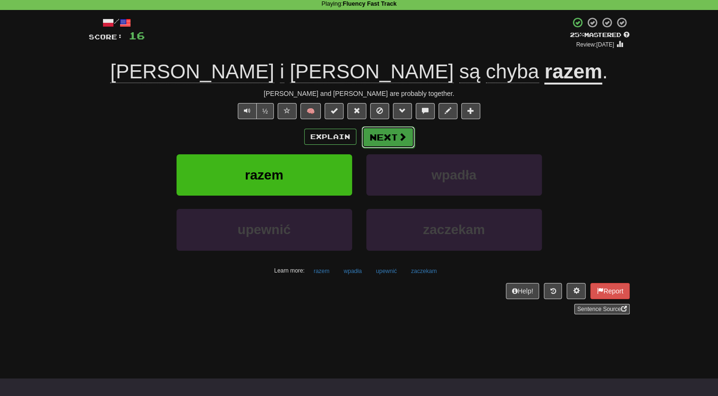
click at [383, 134] on button "Next" at bounding box center [388, 137] width 53 height 22
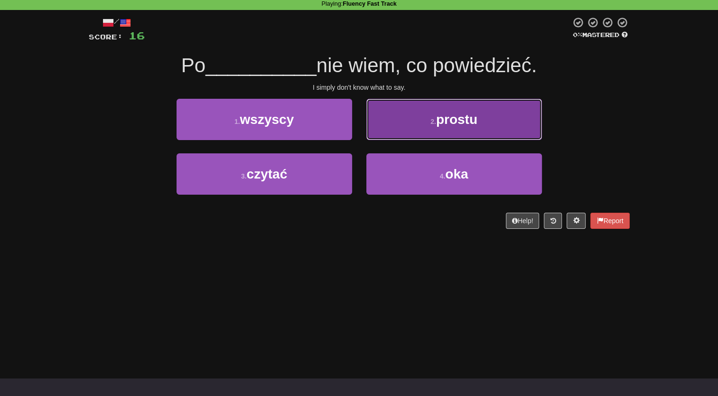
click at [405, 114] on button "2 . prostu" at bounding box center [455, 119] width 176 height 41
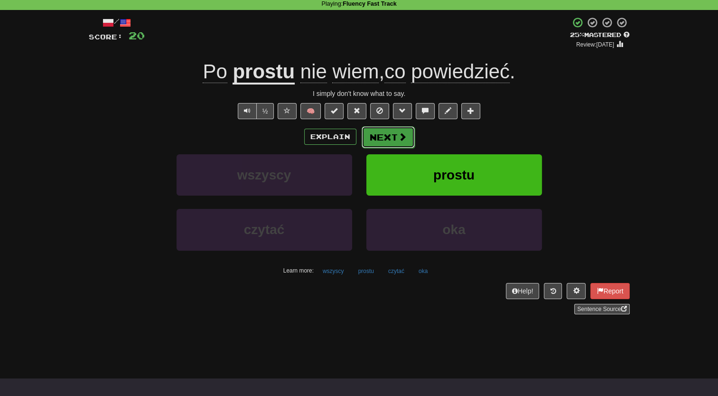
click at [382, 130] on button "Next" at bounding box center [388, 137] width 53 height 22
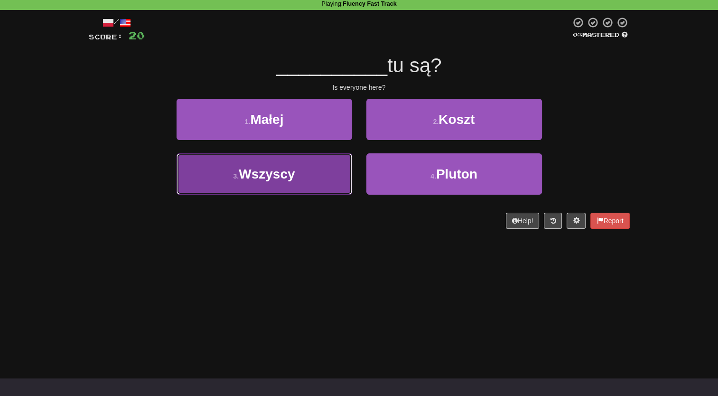
click at [311, 184] on button "3 . Wszyscy" at bounding box center [265, 173] width 176 height 41
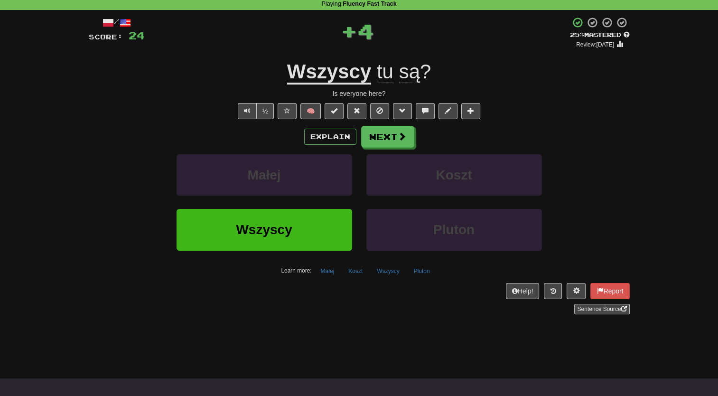
click at [351, 77] on u "Wszyscy" at bounding box center [329, 72] width 84 height 24
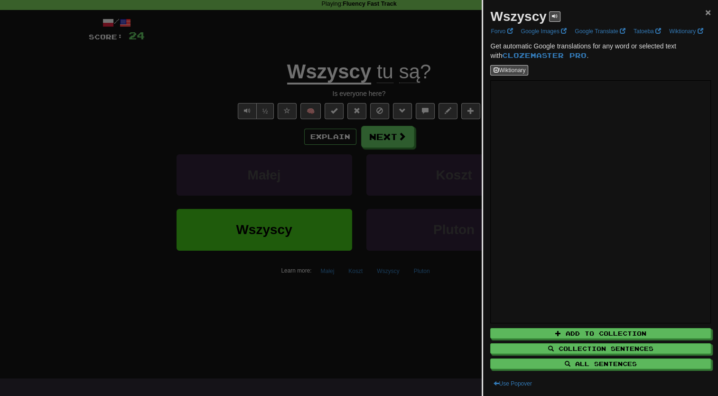
click at [705, 16] on span "×" at bounding box center [708, 12] width 6 height 11
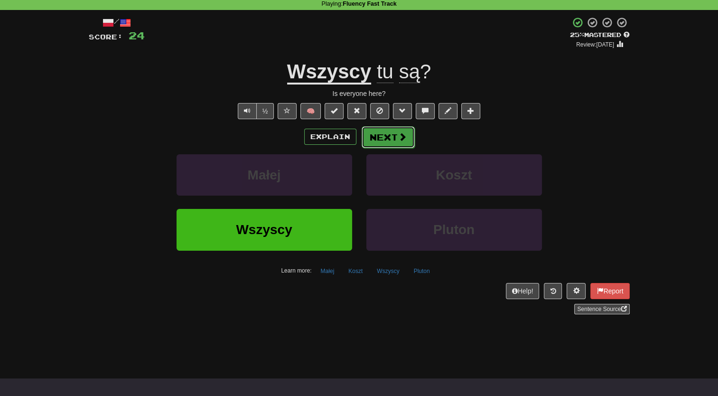
click at [383, 135] on button "Next" at bounding box center [388, 137] width 53 height 22
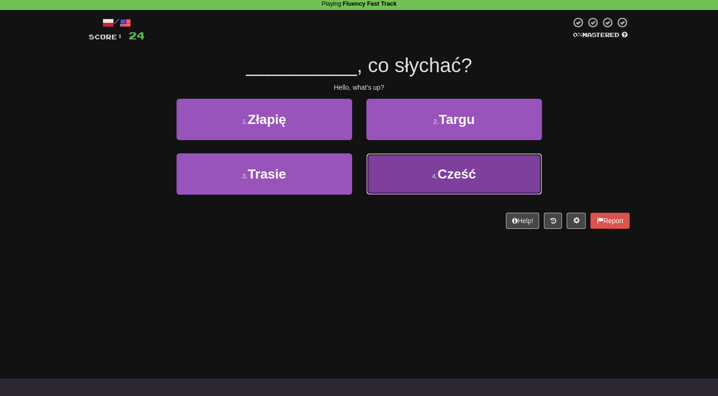
click at [415, 162] on button "4 . Cześć" at bounding box center [455, 173] width 176 height 41
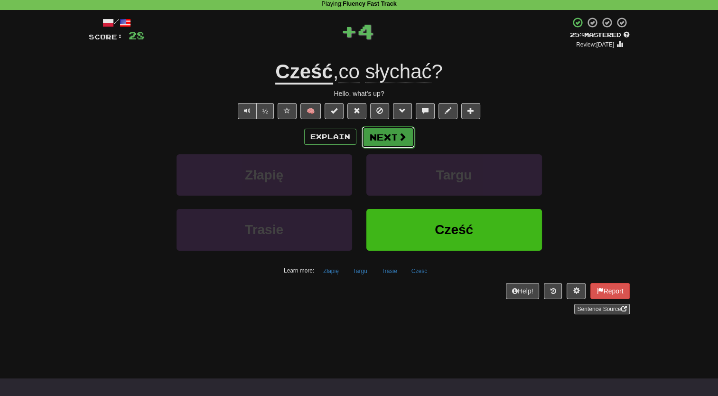
click at [389, 132] on button "Next" at bounding box center [388, 137] width 53 height 22
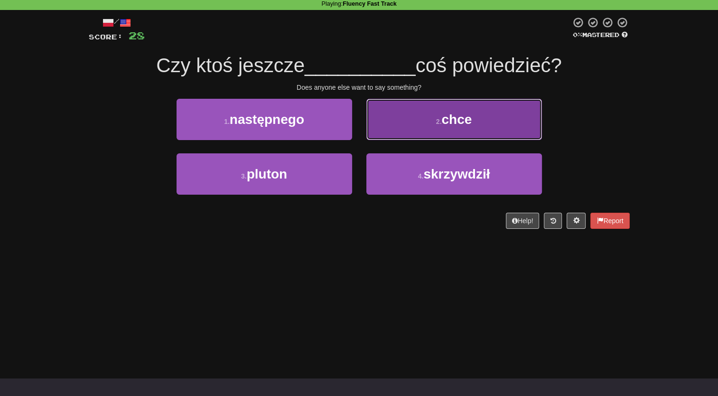
click at [420, 102] on button "2 . chce" at bounding box center [455, 119] width 176 height 41
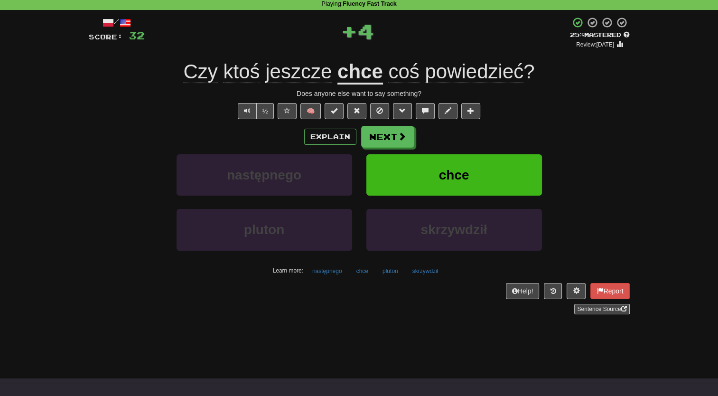
click at [306, 75] on span "jeszcze" at bounding box center [298, 71] width 66 height 23
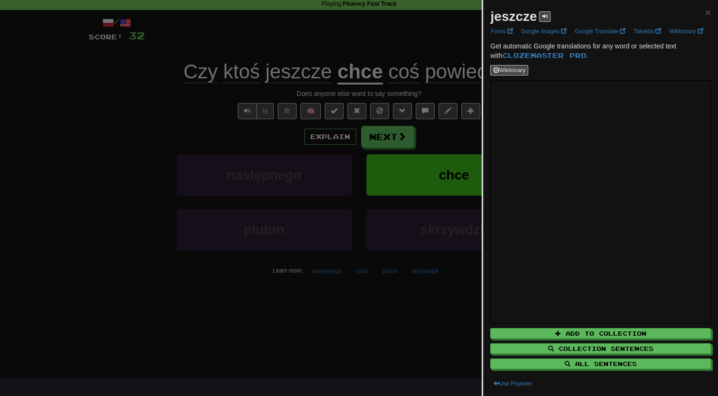
click at [695, 10] on div "jeszcze ×" at bounding box center [600, 16] width 221 height 19
click at [705, 12] on span "×" at bounding box center [708, 12] width 6 height 11
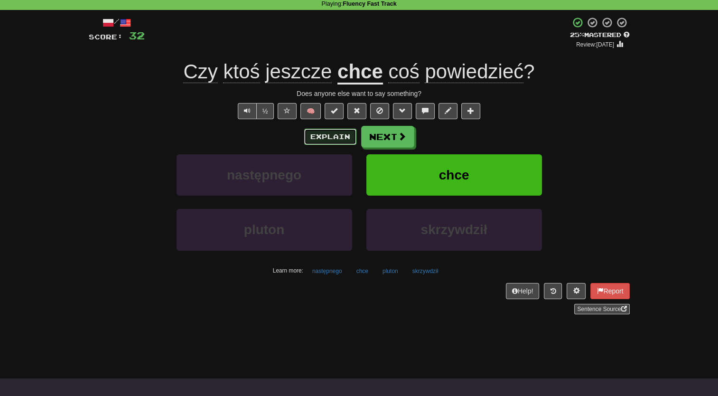
click at [338, 134] on button "Explain" at bounding box center [330, 137] width 52 height 16
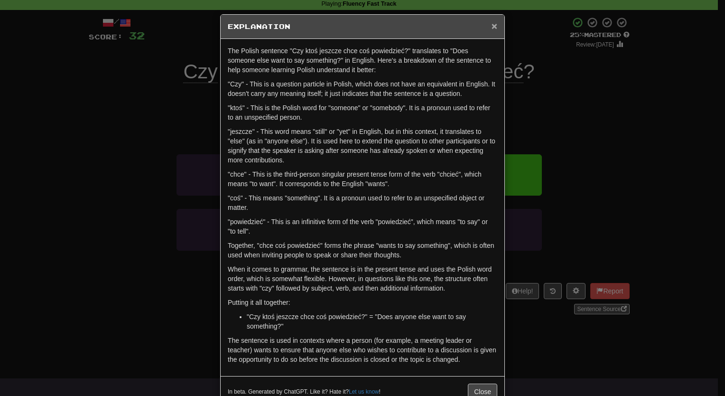
click at [492, 28] on span "×" at bounding box center [495, 25] width 6 height 11
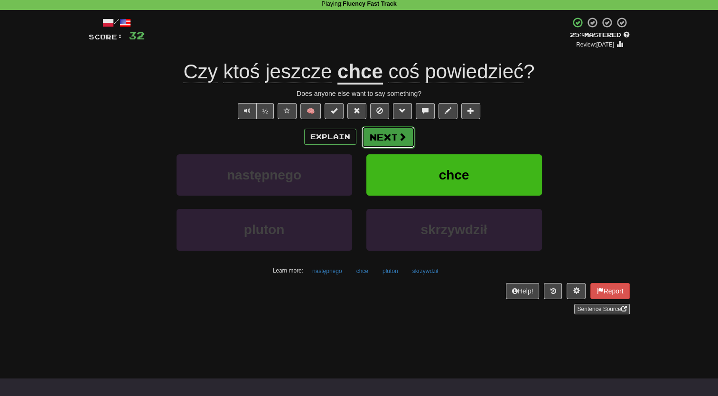
click at [393, 140] on button "Next" at bounding box center [388, 137] width 53 height 22
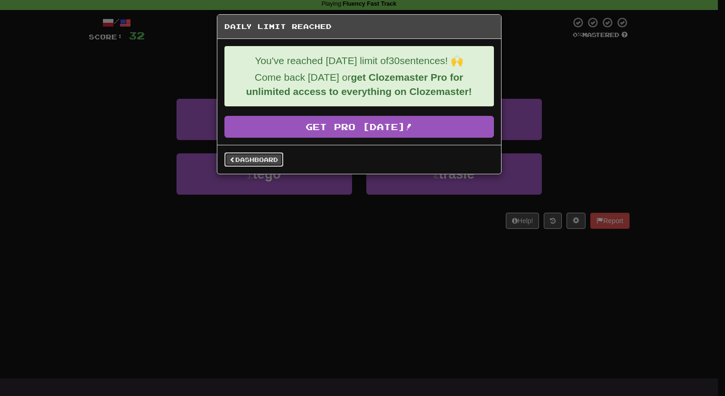
click at [272, 160] on link "Dashboard" at bounding box center [254, 159] width 59 height 14
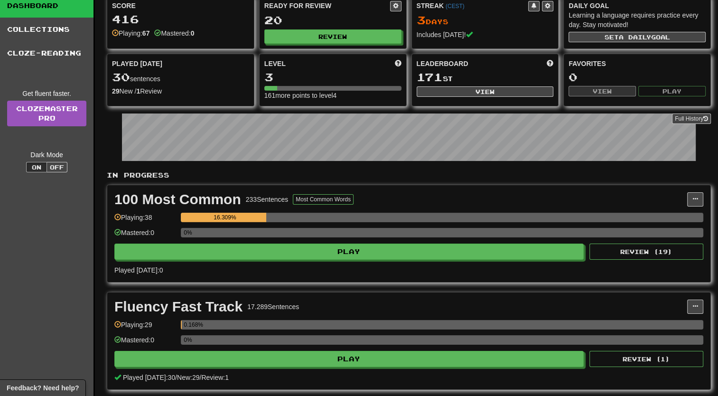
scroll to position [52, 0]
